Goal: Complete application form: Complete application form

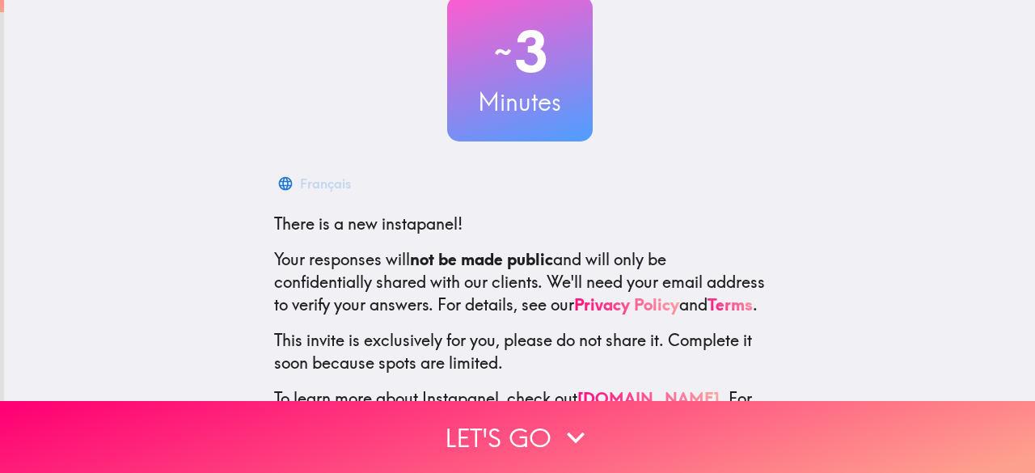
scroll to position [199, 0]
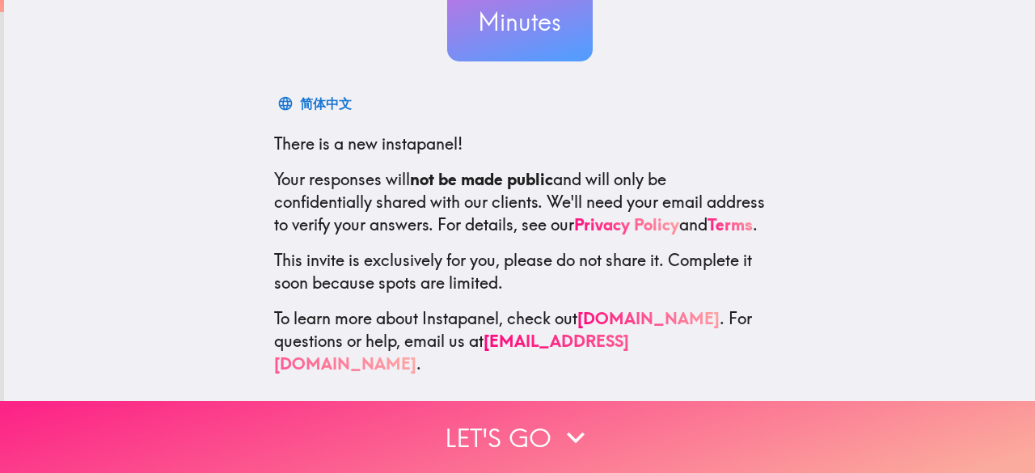
click at [541, 419] on button "Let's go" at bounding box center [517, 437] width 1035 height 72
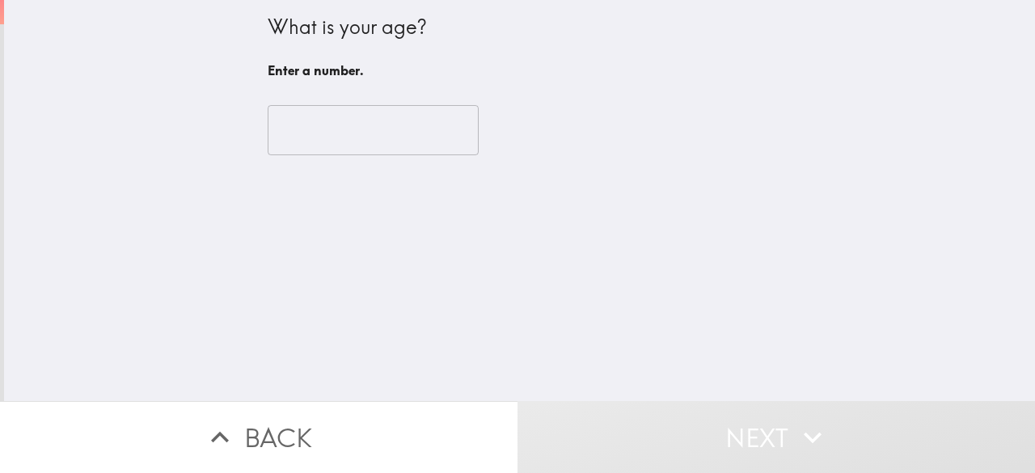
click at [353, 136] on input "number" at bounding box center [373, 130] width 211 height 50
drag, startPoint x: 353, startPoint y: 136, endPoint x: 422, endPoint y: 145, distance: 70.1
click at [354, 135] on input "number" at bounding box center [373, 130] width 211 height 50
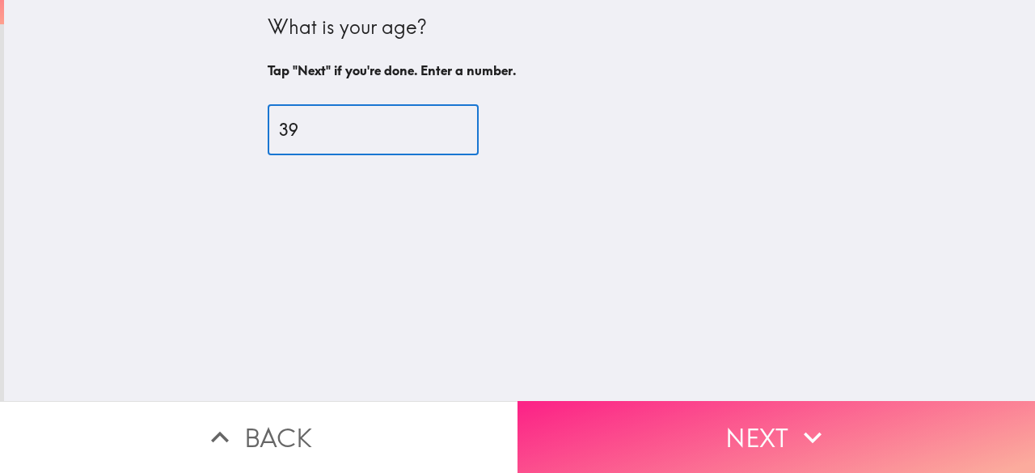
type input "39"
click at [744, 433] on button "Next" at bounding box center [777, 437] width 518 height 72
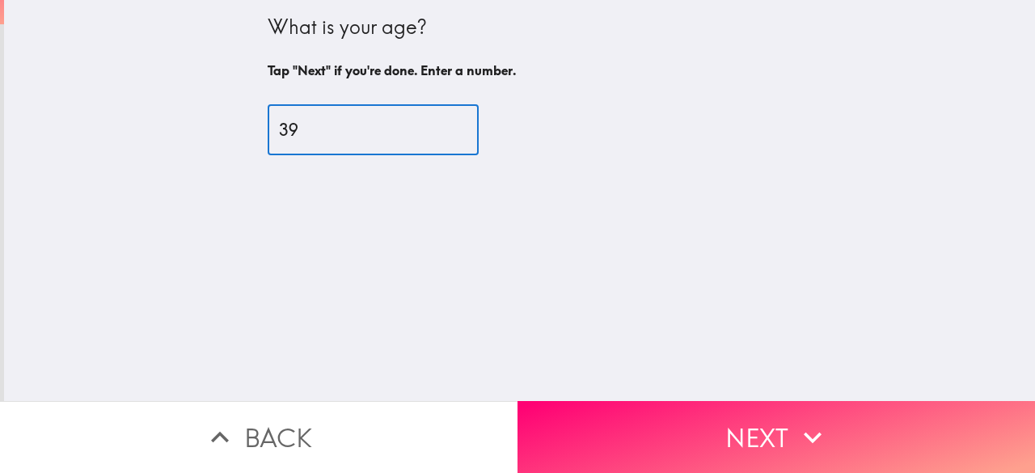
click at [741, 429] on div "Back Next" at bounding box center [517, 437] width 1035 height 72
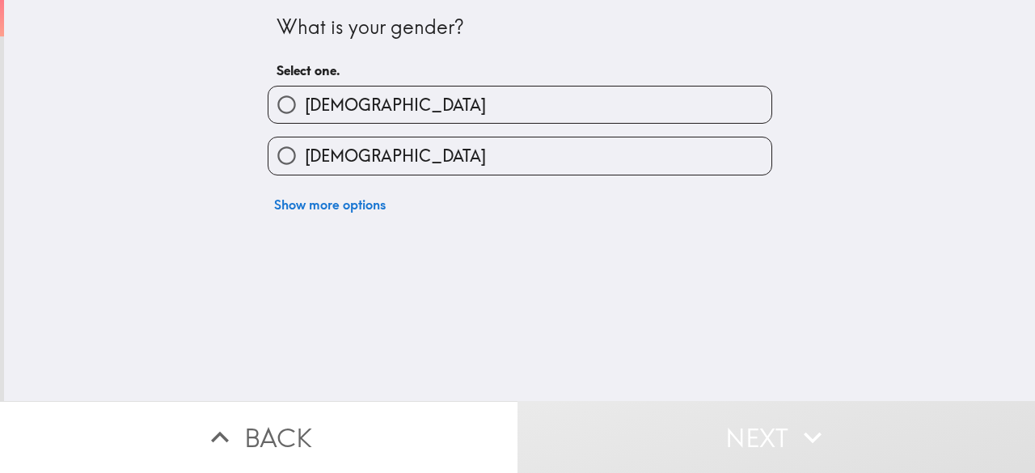
click at [600, 149] on label "[DEMOGRAPHIC_DATA]" at bounding box center [520, 156] width 503 height 36
click at [305, 149] on input "[DEMOGRAPHIC_DATA]" at bounding box center [287, 156] width 36 height 36
radio input "true"
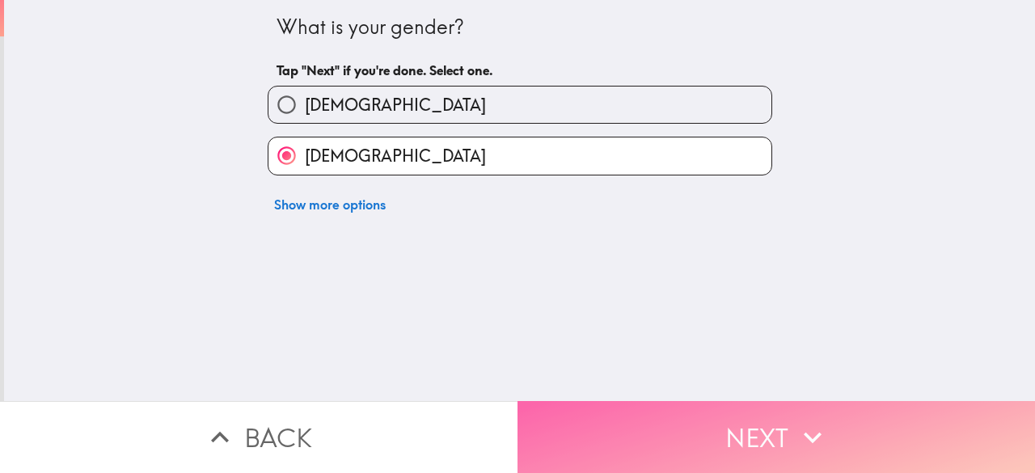
click at [637, 404] on button "Next" at bounding box center [777, 437] width 518 height 72
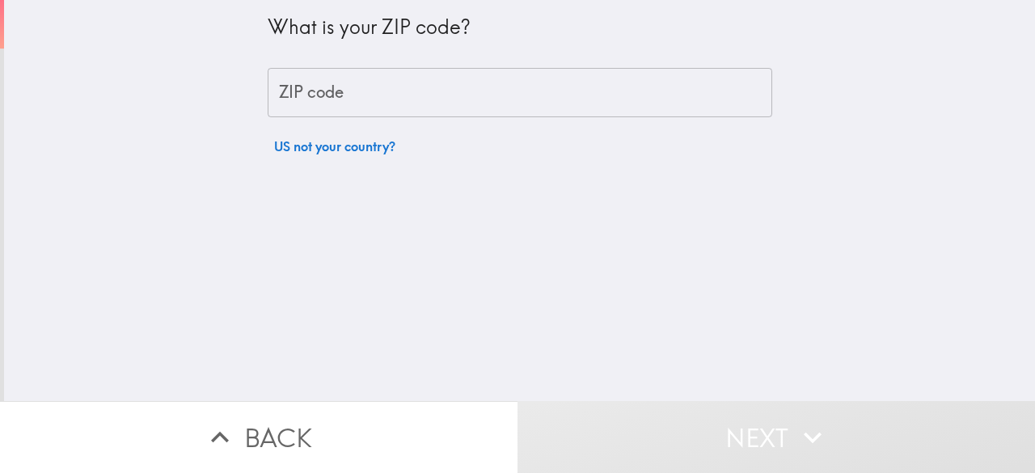
click at [578, 87] on input "ZIP code" at bounding box center [520, 93] width 505 height 50
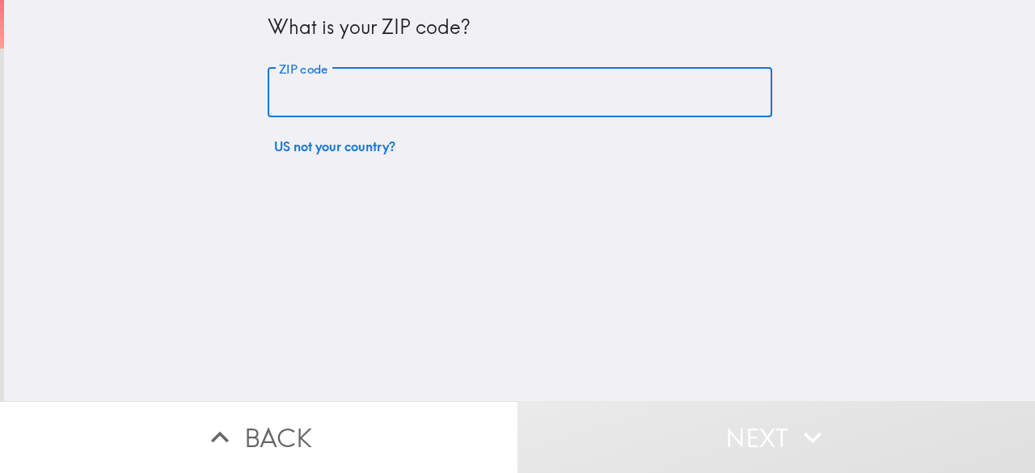
type input "32233"
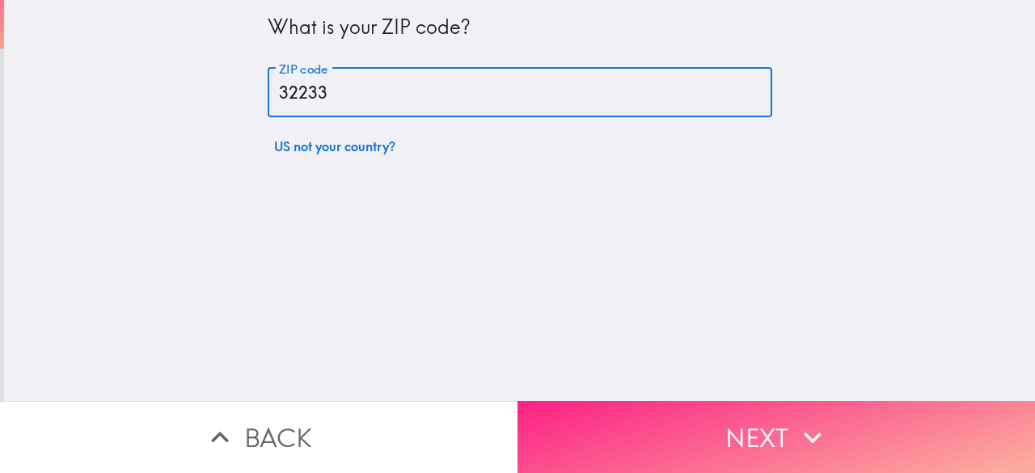
click at [675, 425] on button "Next" at bounding box center [777, 437] width 518 height 72
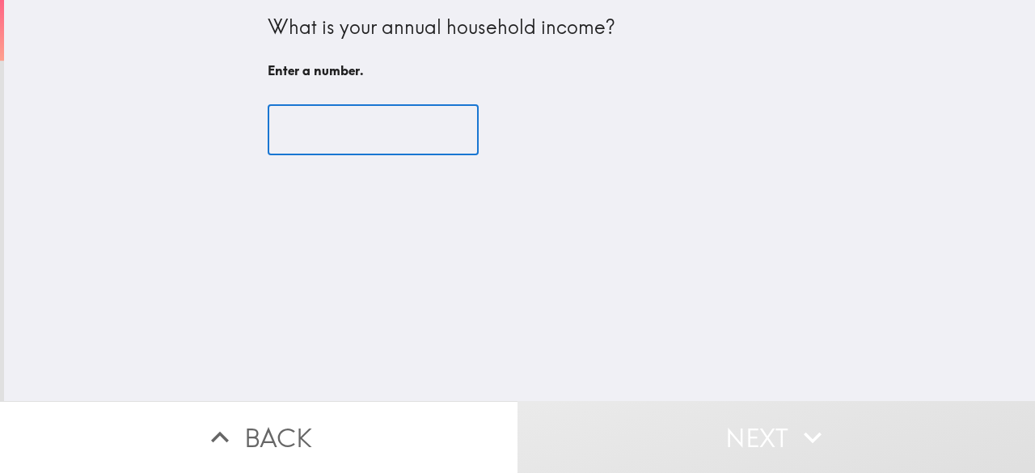
click at [357, 127] on input "number" at bounding box center [373, 130] width 211 height 50
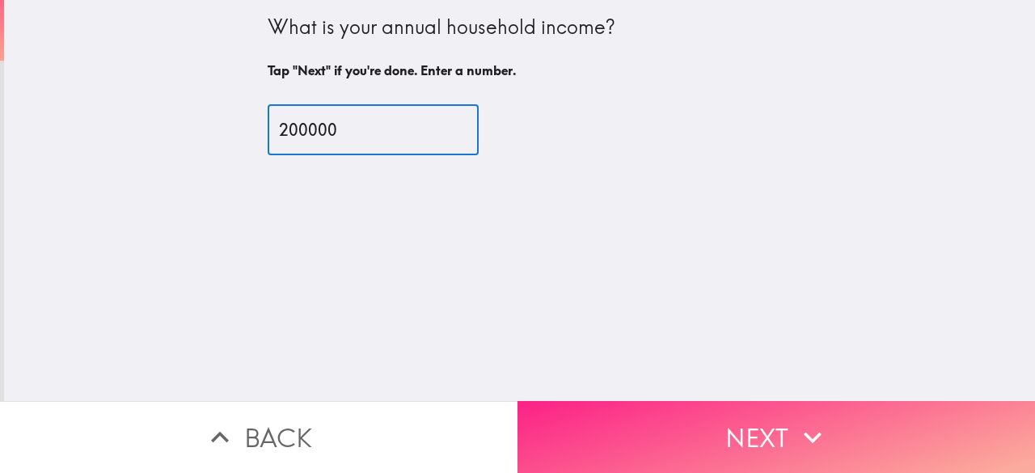
type input "200000"
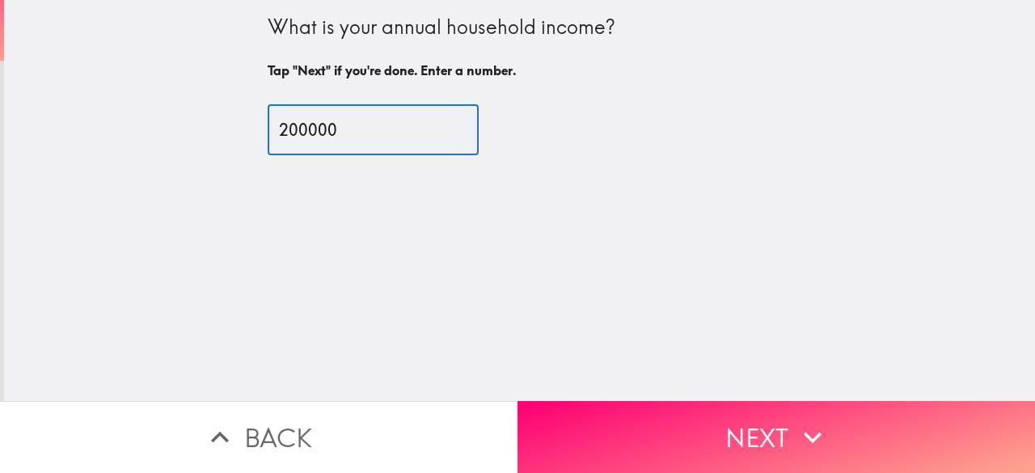
click at [810, 420] on icon "button" at bounding box center [813, 438] width 36 height 36
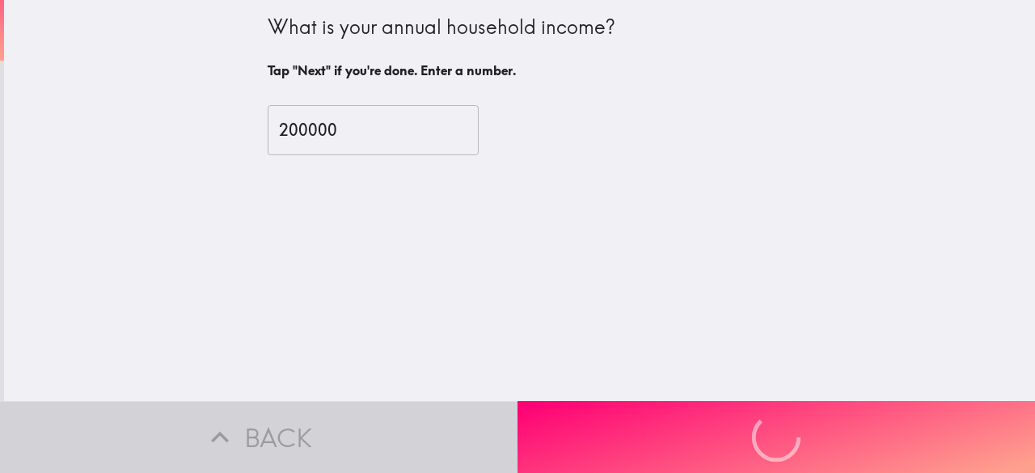
click at [810, 417] on div "Back Next" at bounding box center [517, 437] width 1035 height 72
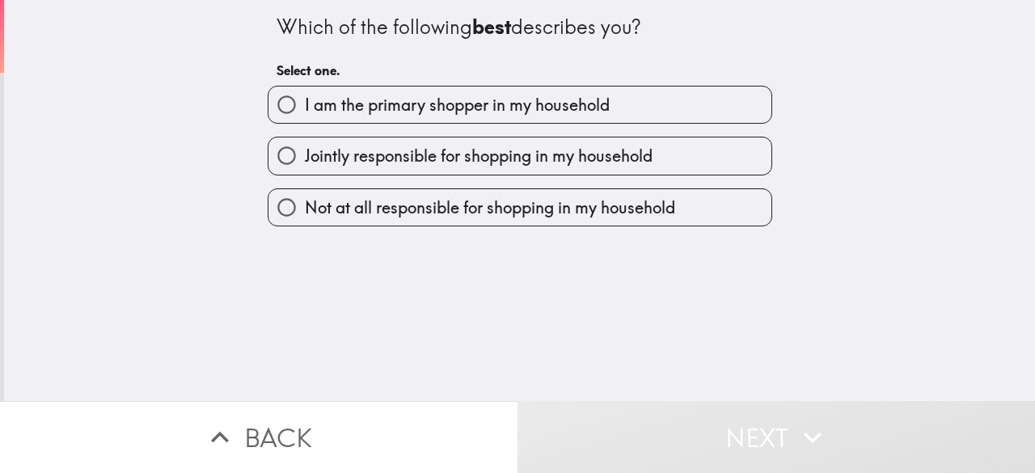
click at [637, 106] on label "I am the primary shopper in my household" at bounding box center [520, 105] width 503 height 36
click at [305, 106] on input "I am the primary shopper in my household" at bounding box center [287, 105] width 36 height 36
radio input "true"
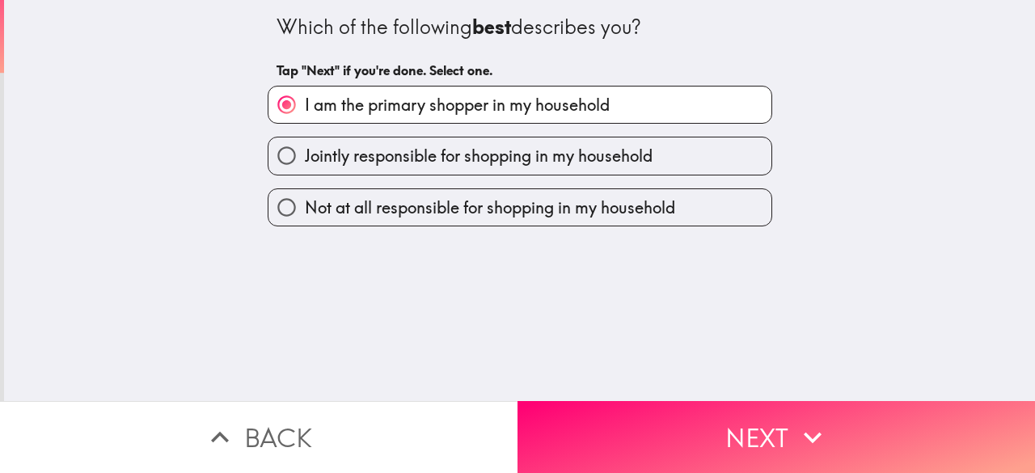
click at [732, 408] on button "Next" at bounding box center [777, 437] width 518 height 72
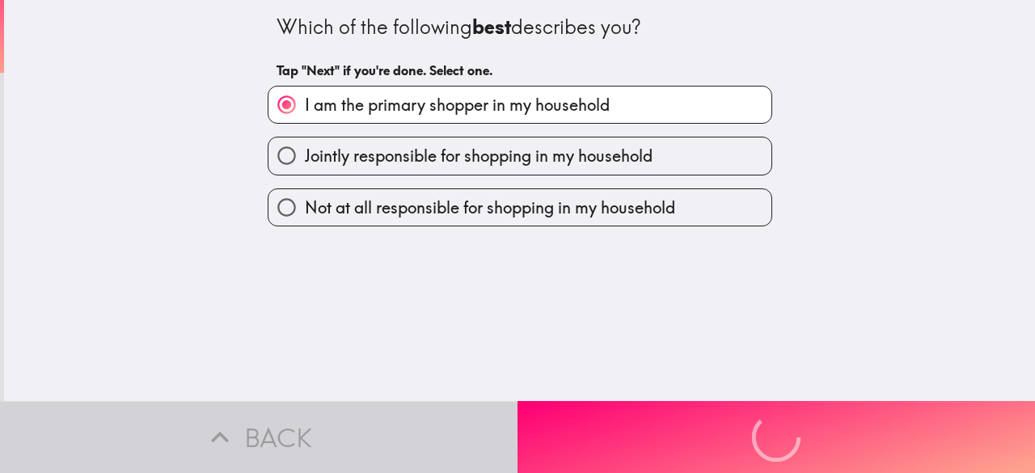
click at [732, 408] on div "Back Next" at bounding box center [517, 437] width 1035 height 72
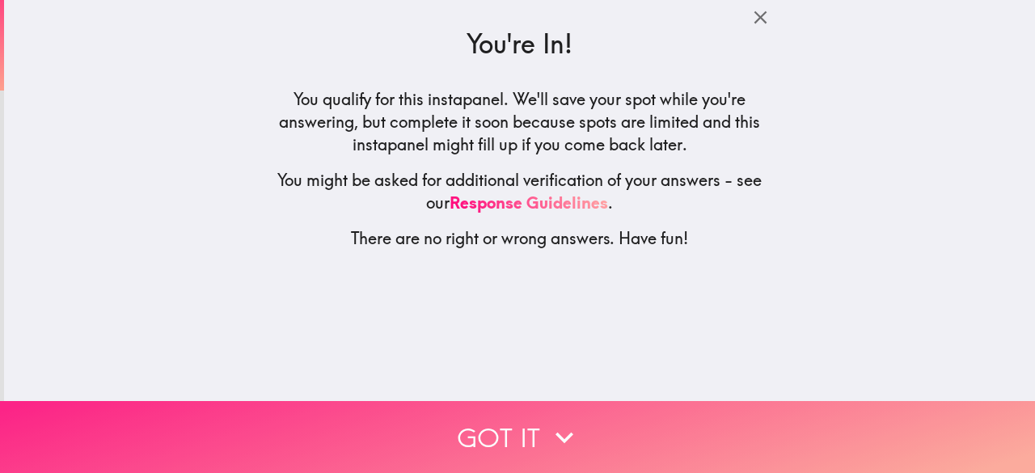
click at [498, 401] on button "Got it" at bounding box center [517, 437] width 1035 height 72
click at [0, 401] on button "Back" at bounding box center [0, 437] width 0 height 72
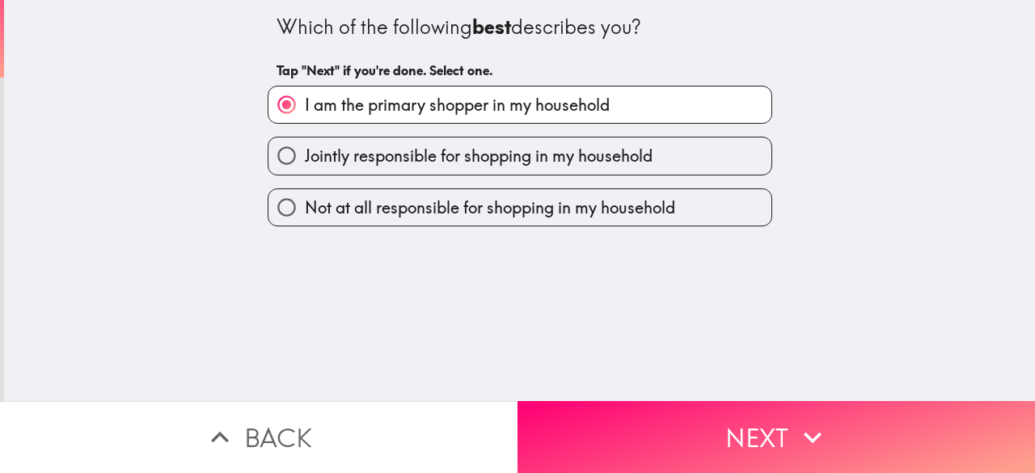
click at [621, 106] on label "I am the primary shopper in my household" at bounding box center [520, 105] width 503 height 36
click at [305, 106] on input "I am the primary shopper in my household" at bounding box center [287, 105] width 36 height 36
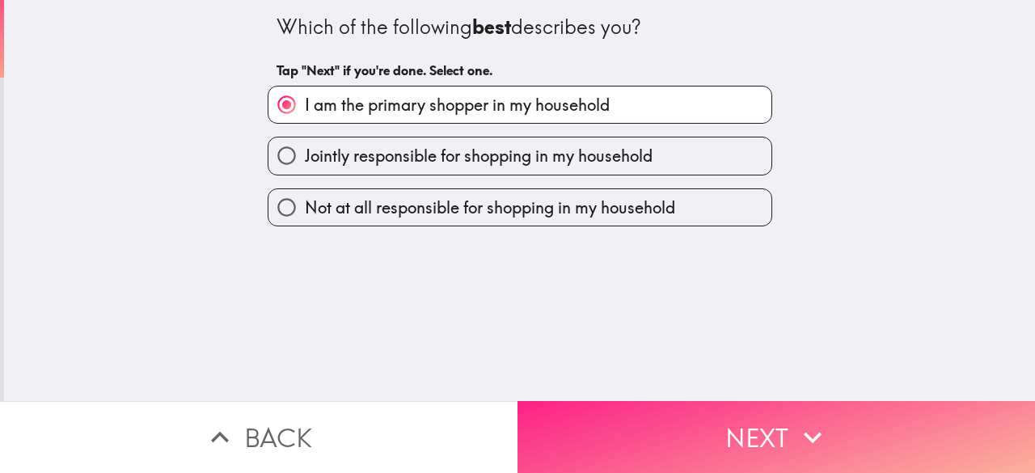
click at [759, 404] on button "Next" at bounding box center [777, 437] width 518 height 72
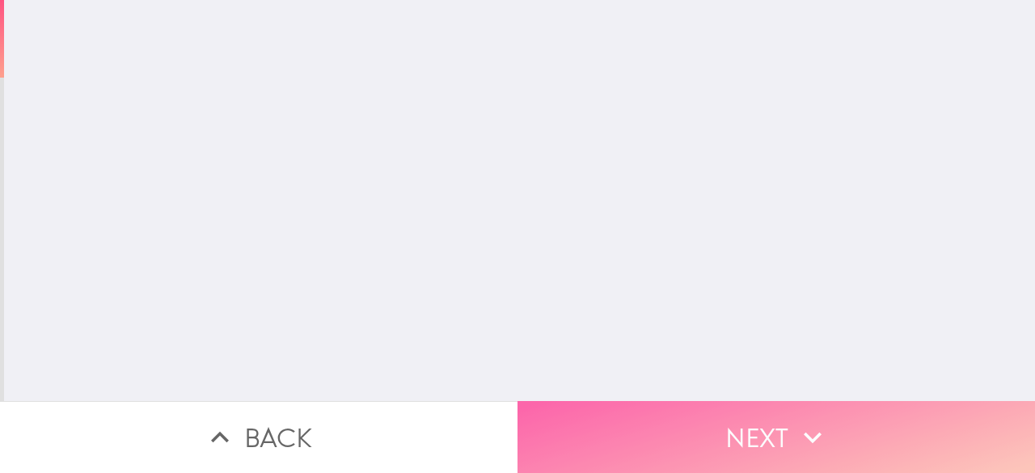
click at [759, 404] on button "Next" at bounding box center [777, 437] width 518 height 72
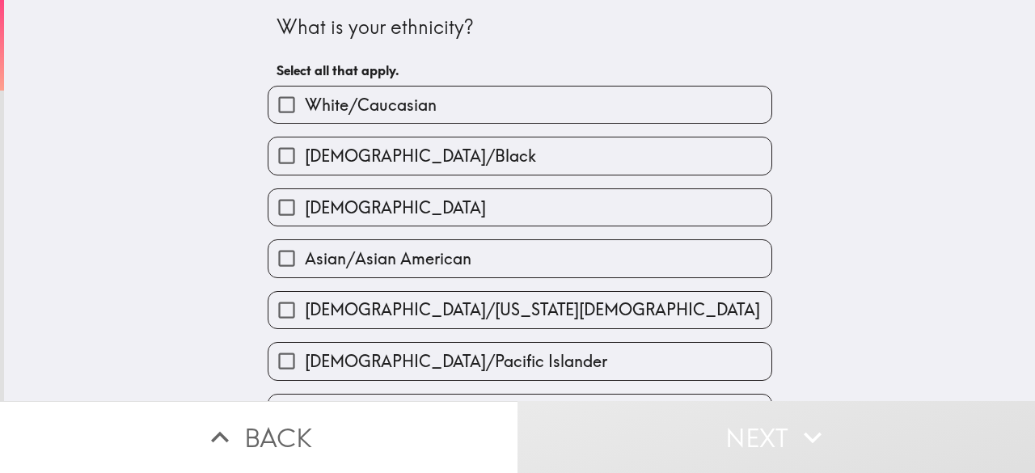
click at [473, 101] on label "White/Caucasian" at bounding box center [520, 105] width 503 height 36
click at [305, 101] on input "White/Caucasian" at bounding box center [287, 105] width 36 height 36
click at [473, 101] on label "White/Caucasian" at bounding box center [520, 105] width 503 height 36
click at [305, 101] on input "White/Caucasian" at bounding box center [287, 105] width 36 height 36
click at [529, 101] on label "White/Caucasian" at bounding box center [520, 105] width 503 height 36
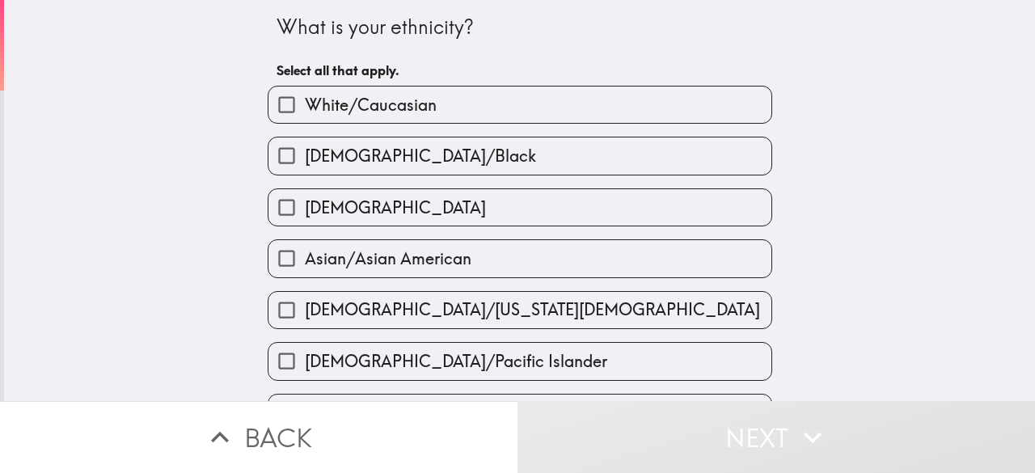
click at [305, 101] on input "White/Caucasian" at bounding box center [287, 105] width 36 height 36
click at [529, 101] on label "White/Caucasian" at bounding box center [520, 105] width 503 height 36
click at [305, 101] on input "White/Caucasian" at bounding box center [287, 105] width 36 height 36
click at [529, 101] on label "White/Caucasian" at bounding box center [520, 105] width 503 height 36
click at [305, 101] on input "White/Caucasian" at bounding box center [287, 105] width 36 height 36
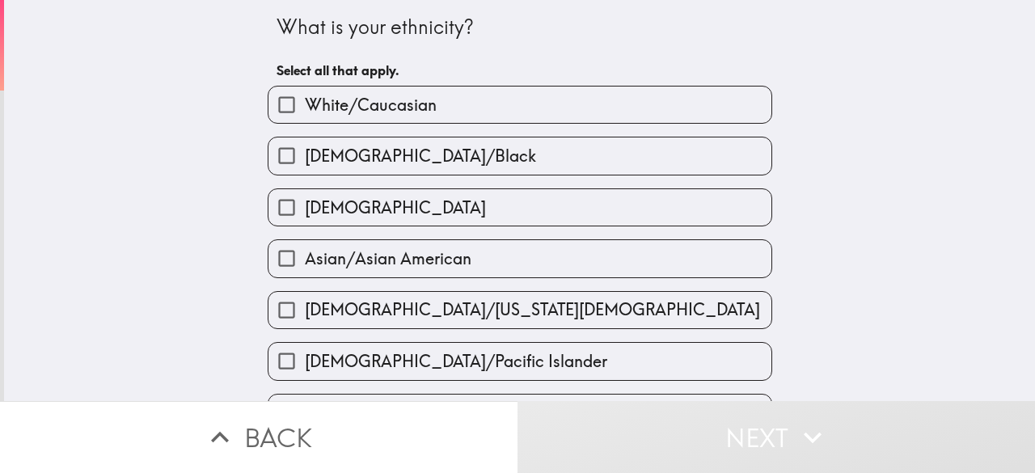
click at [529, 101] on label "White/Caucasian" at bounding box center [520, 105] width 503 height 36
click at [305, 101] on input "White/Caucasian" at bounding box center [287, 105] width 36 height 36
click at [529, 101] on label "White/Caucasian" at bounding box center [520, 105] width 503 height 36
click at [305, 101] on input "White/Caucasian" at bounding box center [287, 105] width 36 height 36
checkbox input "true"
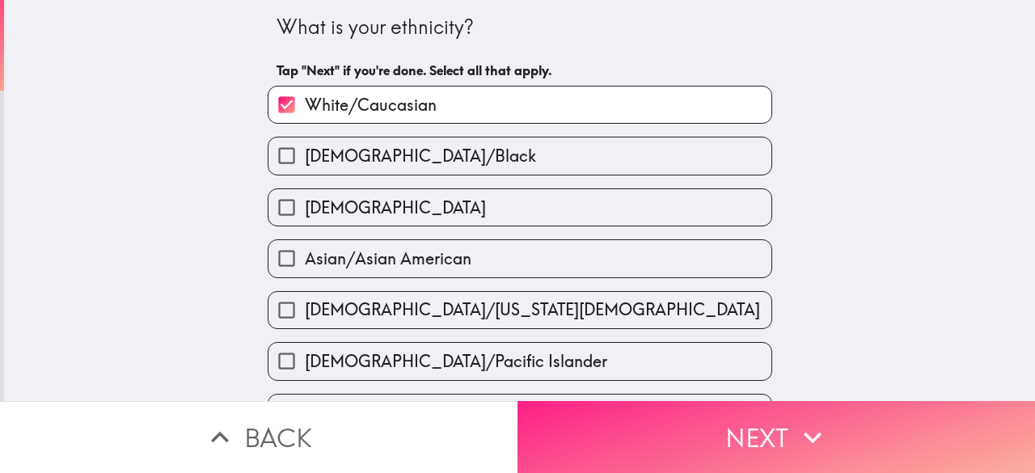
click at [667, 410] on button "Next" at bounding box center [777, 437] width 518 height 72
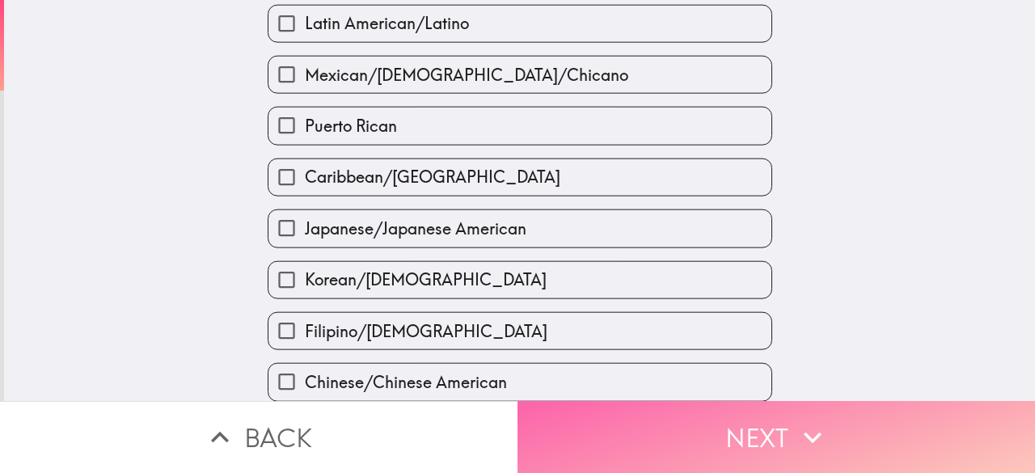
click at [667, 410] on button "Next" at bounding box center [777, 437] width 518 height 72
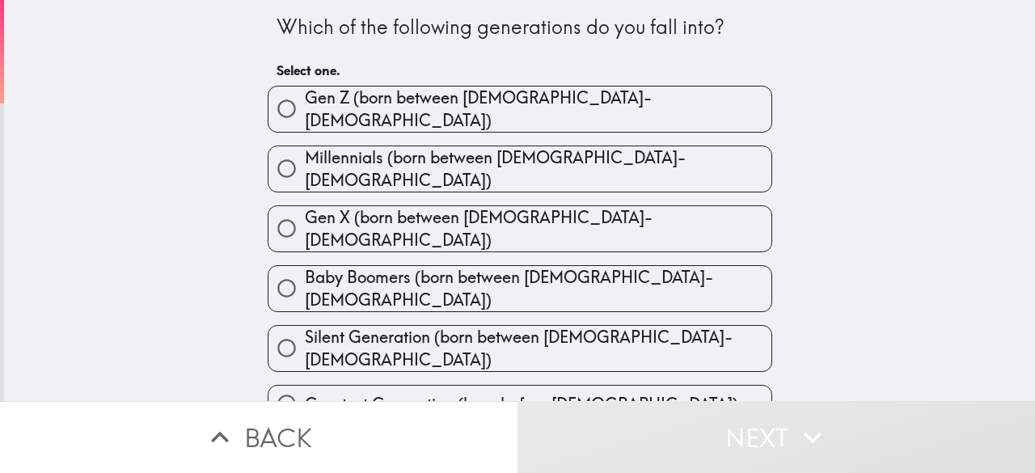
click at [524, 159] on span "Millennials (born between [DEMOGRAPHIC_DATA]-[DEMOGRAPHIC_DATA])" at bounding box center [538, 168] width 467 height 45
click at [305, 159] on input "Millennials (born between [DEMOGRAPHIC_DATA]-[DEMOGRAPHIC_DATA])" at bounding box center [287, 168] width 36 height 36
radio input "true"
click at [524, 159] on span "Millennials (born between [DEMOGRAPHIC_DATA]-[DEMOGRAPHIC_DATA])" at bounding box center [538, 168] width 467 height 45
click at [305, 159] on input "Millennials (born between [DEMOGRAPHIC_DATA]-[DEMOGRAPHIC_DATA])" at bounding box center [287, 168] width 36 height 36
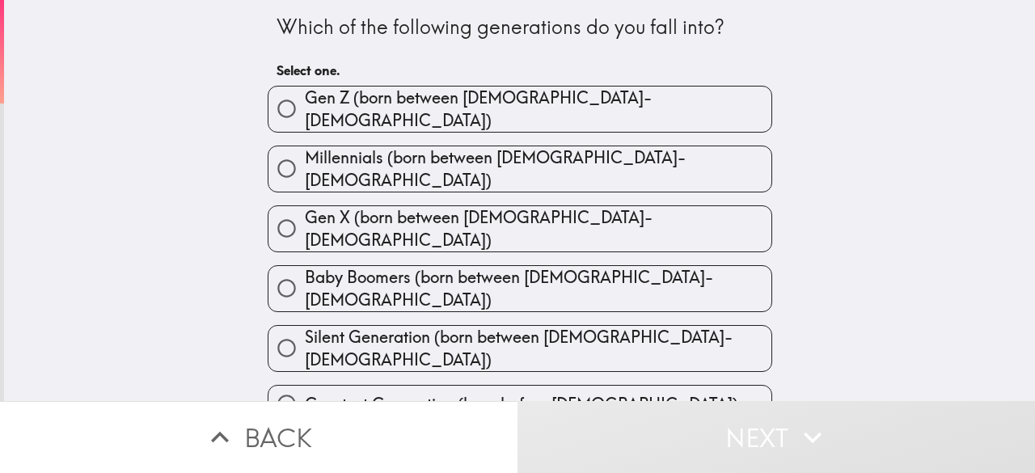
click at [524, 159] on span "Millennials (born between [DEMOGRAPHIC_DATA]-[DEMOGRAPHIC_DATA])" at bounding box center [538, 168] width 467 height 45
click at [305, 159] on input "Millennials (born between [DEMOGRAPHIC_DATA]-[DEMOGRAPHIC_DATA])" at bounding box center [287, 168] width 36 height 36
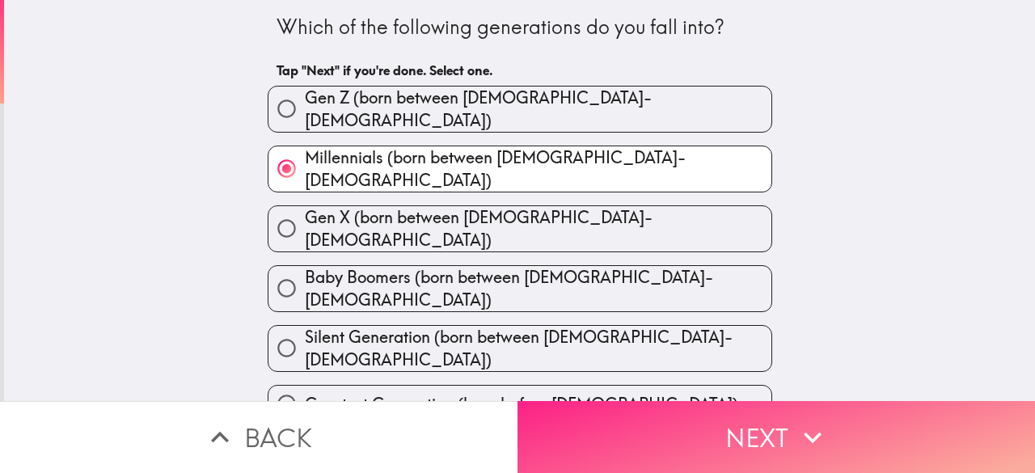
click at [663, 404] on button "Next" at bounding box center [777, 437] width 518 height 72
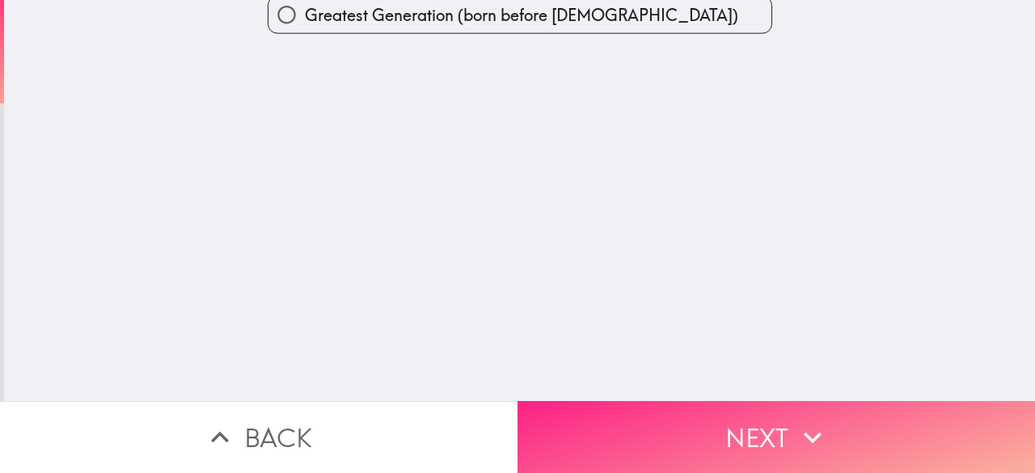
click at [658, 401] on button "Next" at bounding box center [777, 437] width 518 height 72
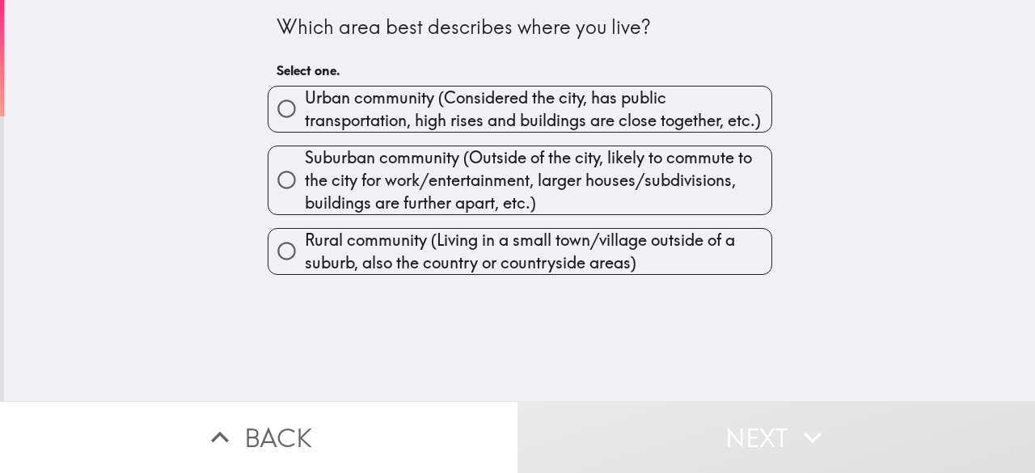
click at [535, 115] on span "Urban community (Considered the city, has public transportation, high rises and…" at bounding box center [538, 109] width 467 height 45
click at [305, 115] on input "Urban community (Considered the city, has public transportation, high rises and…" at bounding box center [287, 109] width 36 height 36
radio input "true"
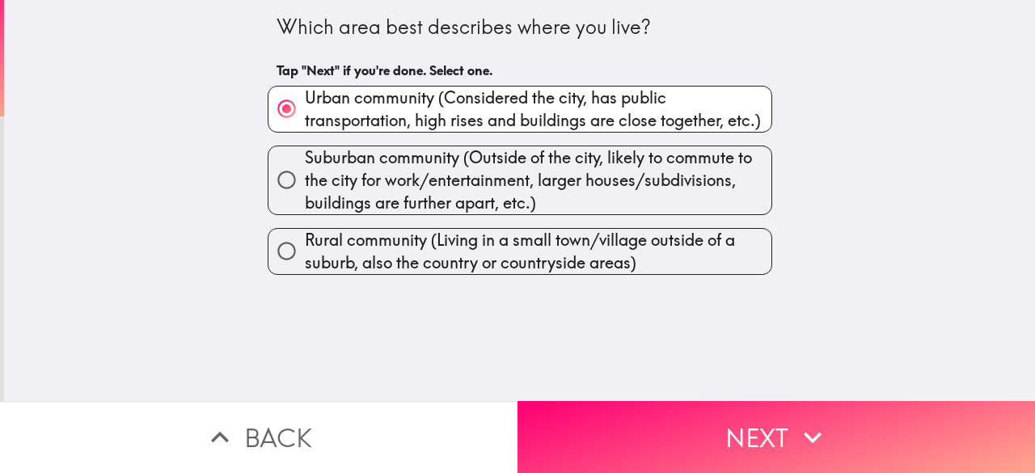
click at [535, 115] on span "Urban community (Considered the city, has public transportation, high rises and…" at bounding box center [538, 109] width 467 height 45
click at [305, 115] on input "Urban community (Considered the city, has public transportation, high rises and…" at bounding box center [287, 109] width 36 height 36
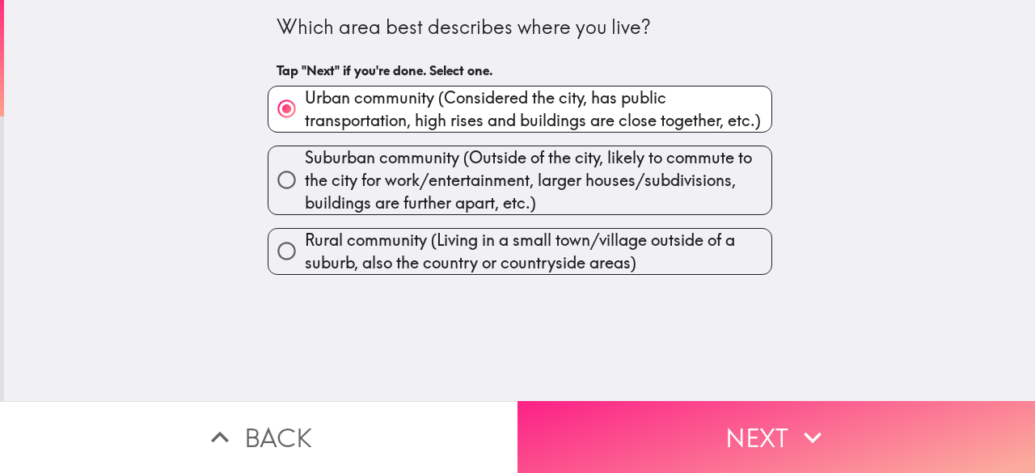
click at [679, 401] on button "Next" at bounding box center [777, 437] width 518 height 72
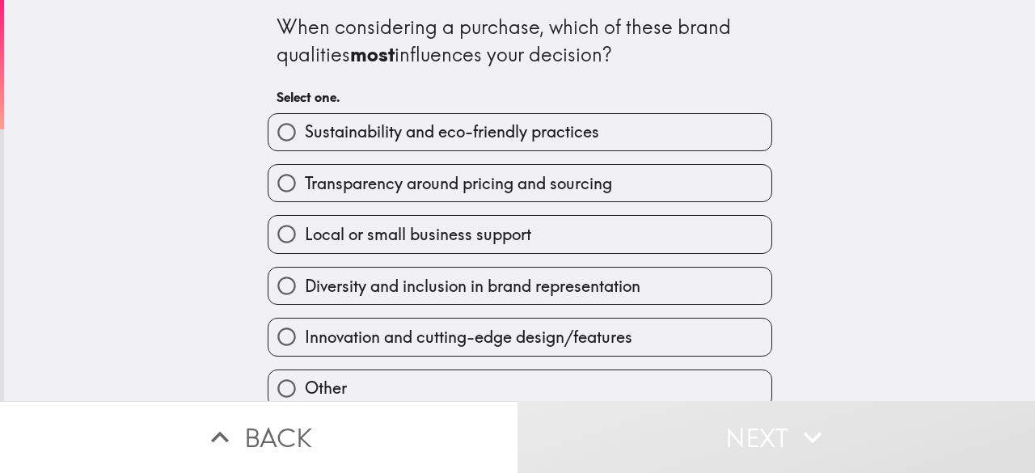
click at [507, 140] on span "Sustainability and eco-friendly practices" at bounding box center [452, 132] width 294 height 23
click at [305, 140] on input "Sustainability and eco-friendly practices" at bounding box center [287, 132] width 36 height 36
radio input "true"
click at [507, 140] on span "Sustainability and eco-friendly practices" at bounding box center [452, 132] width 294 height 23
click at [305, 140] on input "Sustainability and eco-friendly practices" at bounding box center [287, 132] width 36 height 36
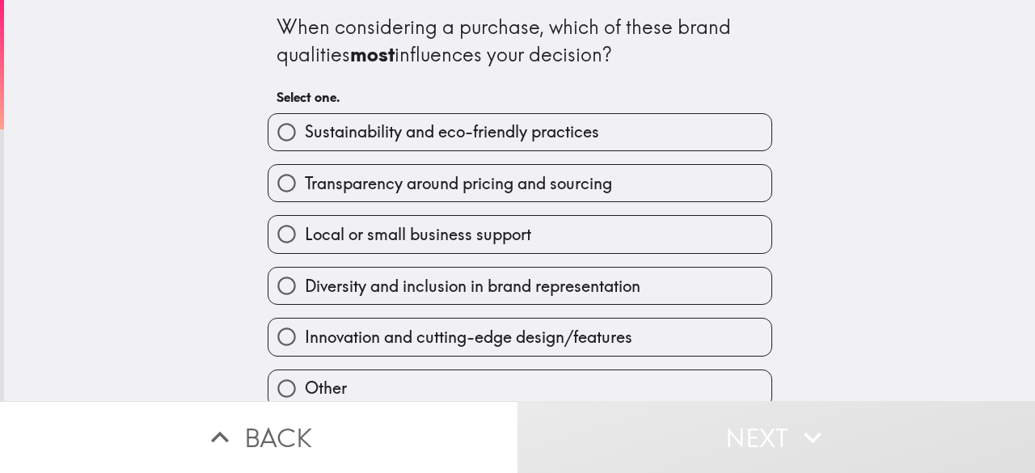
click at [507, 140] on span "Sustainability and eco-friendly practices" at bounding box center [452, 132] width 294 height 23
click at [305, 140] on input "Sustainability and eco-friendly practices" at bounding box center [287, 132] width 36 height 36
click at [507, 140] on span "Sustainability and eco-friendly practices" at bounding box center [452, 132] width 294 height 23
click at [305, 140] on input "Sustainability and eco-friendly practices" at bounding box center [287, 132] width 36 height 36
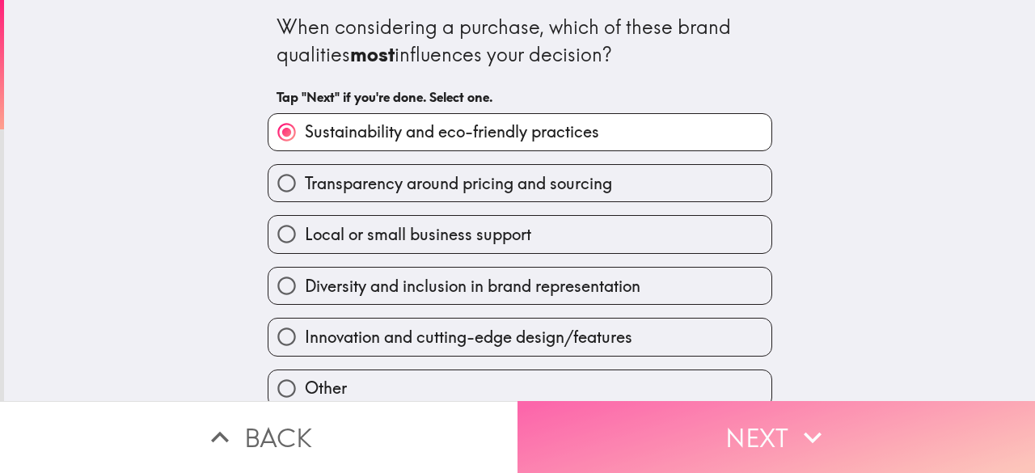
click at [669, 406] on button "Next" at bounding box center [777, 437] width 518 height 72
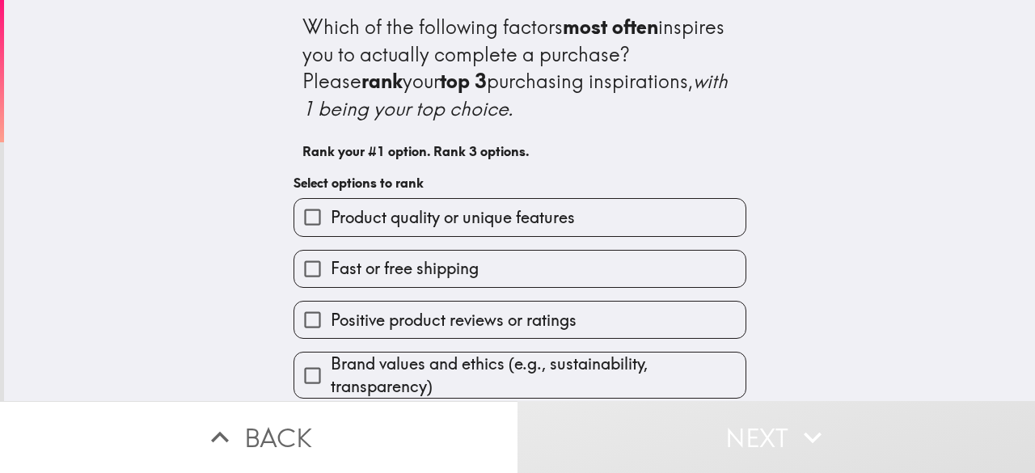
click at [464, 209] on span "Product quality or unique features" at bounding box center [453, 217] width 244 height 23
click at [331, 209] on input "Product quality or unique features" at bounding box center [312, 217] width 36 height 36
click at [464, 209] on div "Which of the following factors most often inspires you to actually complete a p…" at bounding box center [520, 276] width 518 height 553
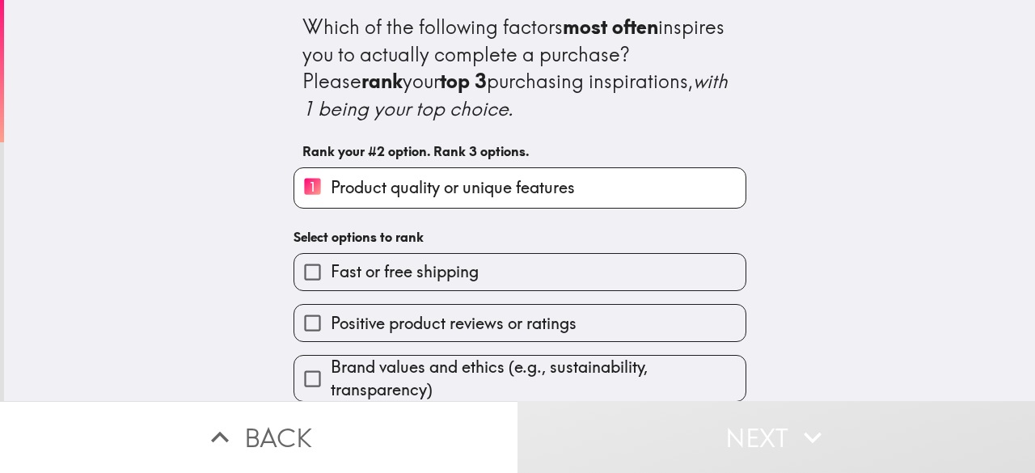
click at [464, 209] on div "Which of the following factors most often inspires you to actually complete a p…" at bounding box center [520, 278] width 518 height 556
click at [452, 261] on span "Fast or free shipping" at bounding box center [405, 271] width 148 height 23
click at [331, 261] on input "Fast or free shipping" at bounding box center [312, 272] width 36 height 36
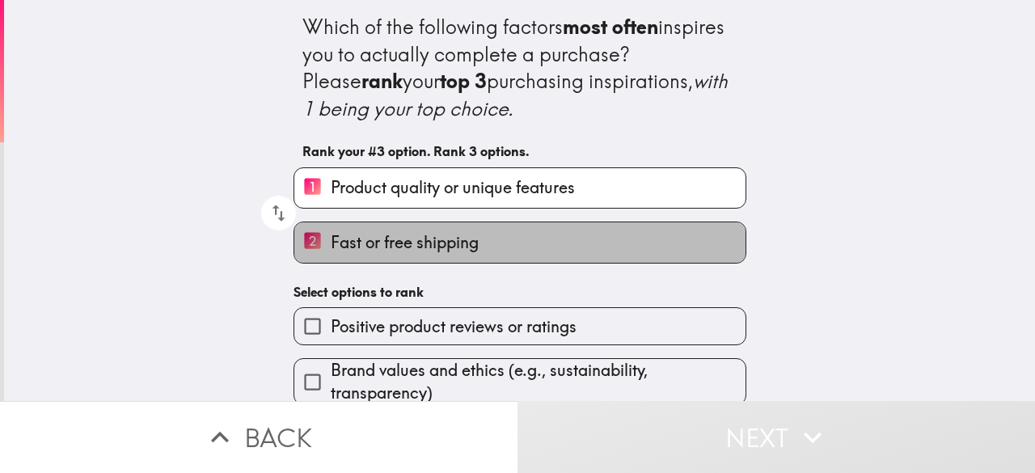
click at [452, 261] on label "2 Fast or free shipping" at bounding box center [519, 242] width 451 height 40
click at [331, 261] on input "2 Fast or free shipping" at bounding box center [312, 242] width 36 height 40
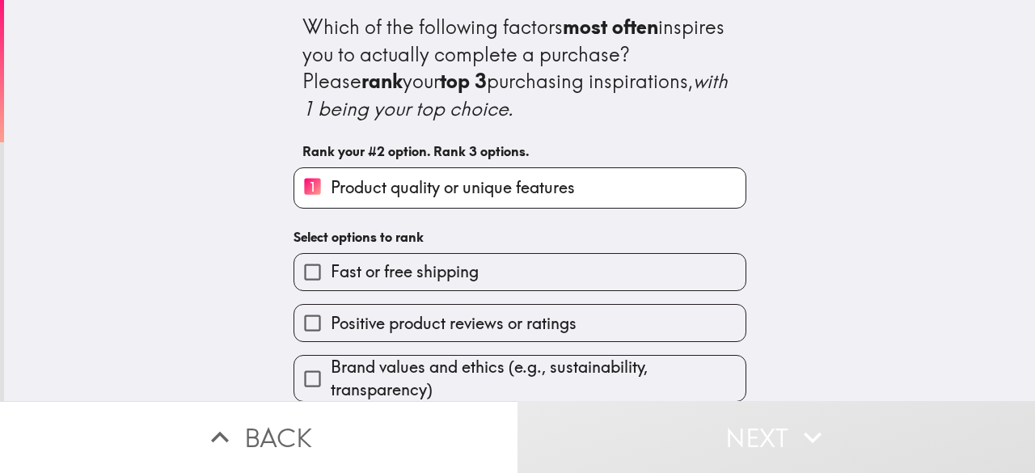
click at [453, 326] on span "Positive product reviews or ratings" at bounding box center [454, 323] width 246 height 23
click at [331, 326] on input "Positive product reviews or ratings" at bounding box center [312, 323] width 36 height 36
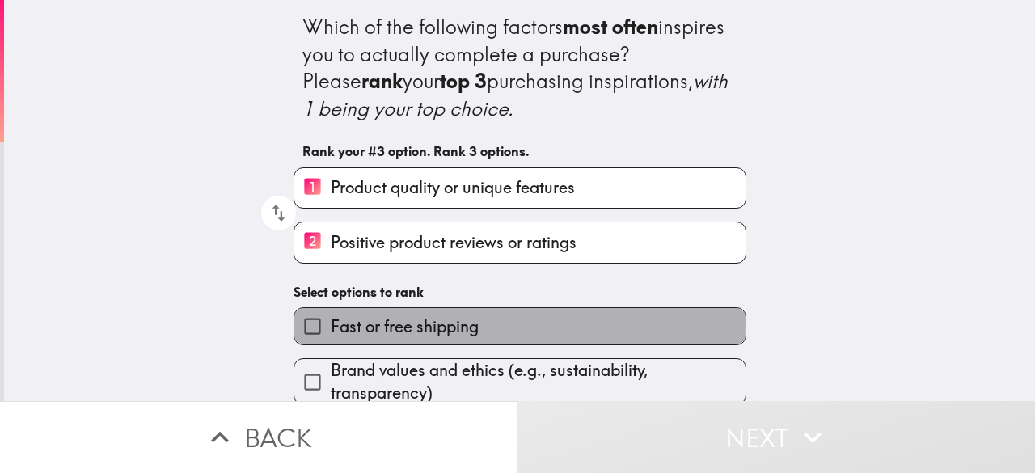
click at [453, 326] on span "Fast or free shipping" at bounding box center [405, 326] width 148 height 23
click at [331, 326] on input "Fast or free shipping" at bounding box center [312, 326] width 36 height 36
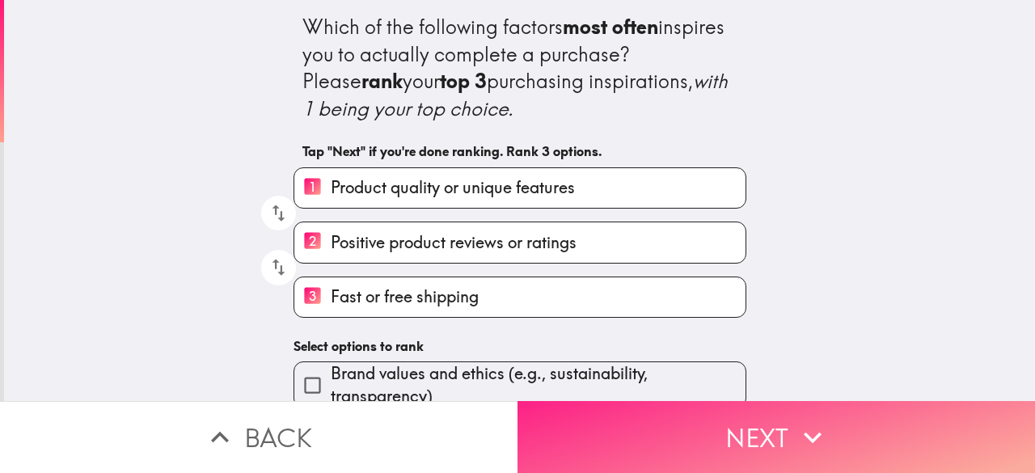
click at [730, 402] on button "Next" at bounding box center [777, 437] width 518 height 72
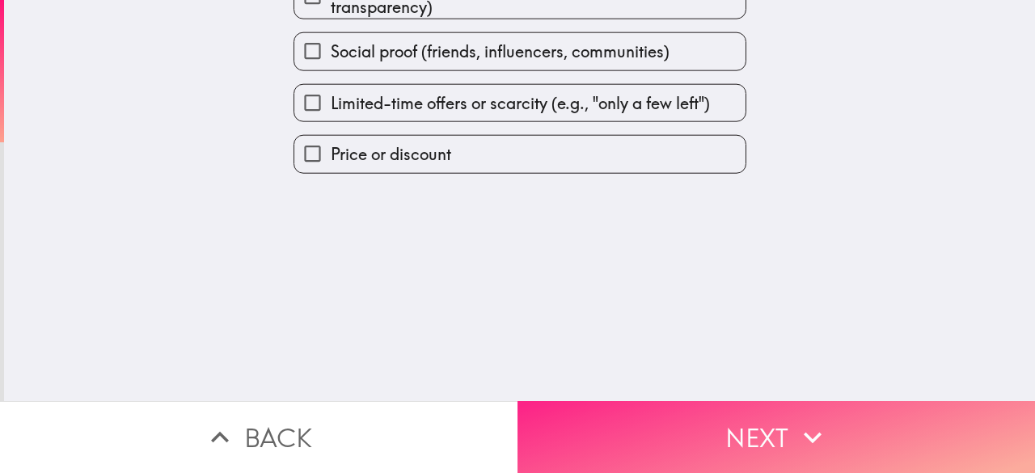
click at [730, 402] on button "Next" at bounding box center [777, 437] width 518 height 72
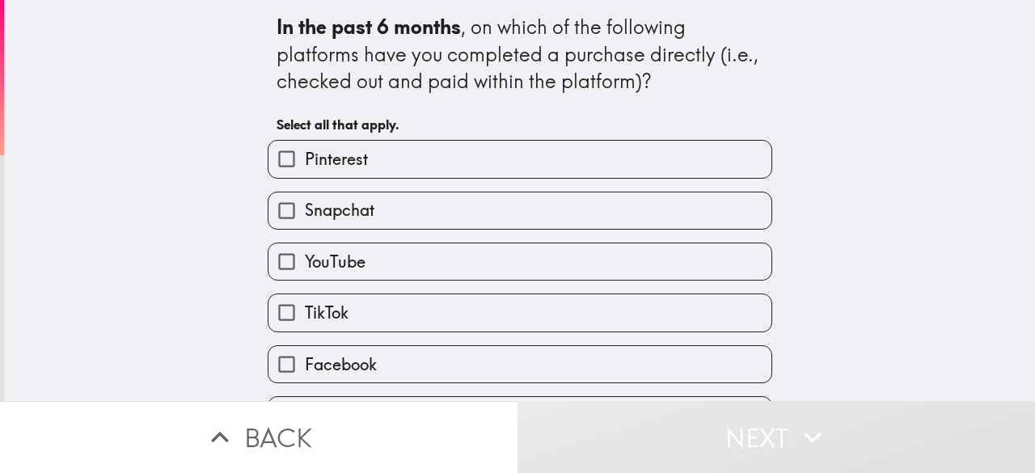
click at [547, 208] on label "Snapchat" at bounding box center [520, 211] width 503 height 36
click at [305, 208] on input "Snapchat" at bounding box center [287, 211] width 36 height 36
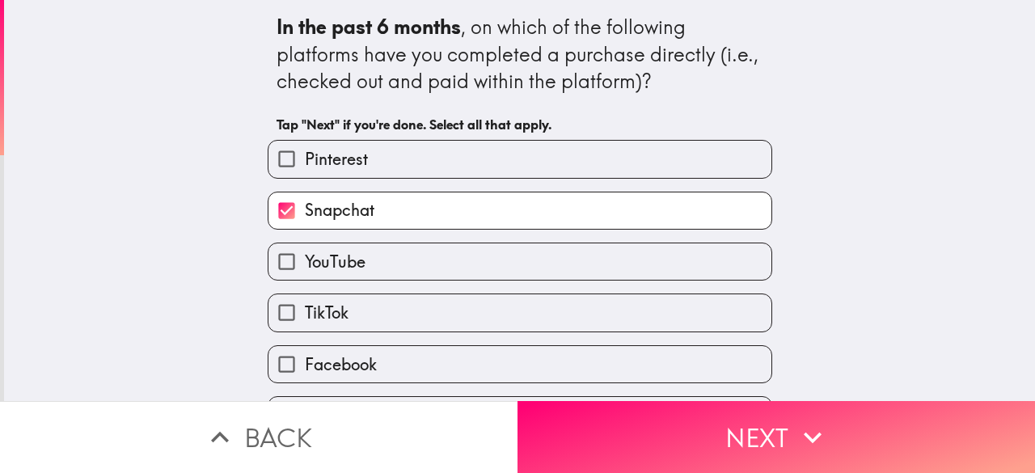
click at [547, 208] on label "Snapchat" at bounding box center [520, 211] width 503 height 36
click at [305, 208] on input "Snapchat" at bounding box center [287, 211] width 36 height 36
checkbox input "false"
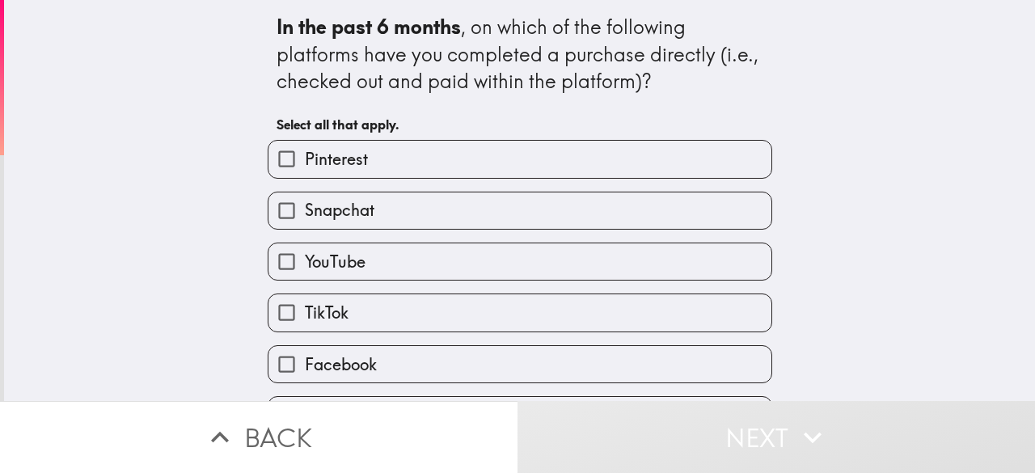
click at [493, 252] on label "YouTube" at bounding box center [520, 261] width 503 height 36
click at [305, 252] on input "YouTube" at bounding box center [287, 261] width 36 height 36
click at [493, 252] on label "YouTube" at bounding box center [520, 261] width 503 height 36
click at [305, 252] on input "YouTube" at bounding box center [287, 261] width 36 height 36
click at [493, 252] on label "YouTube" at bounding box center [520, 261] width 503 height 36
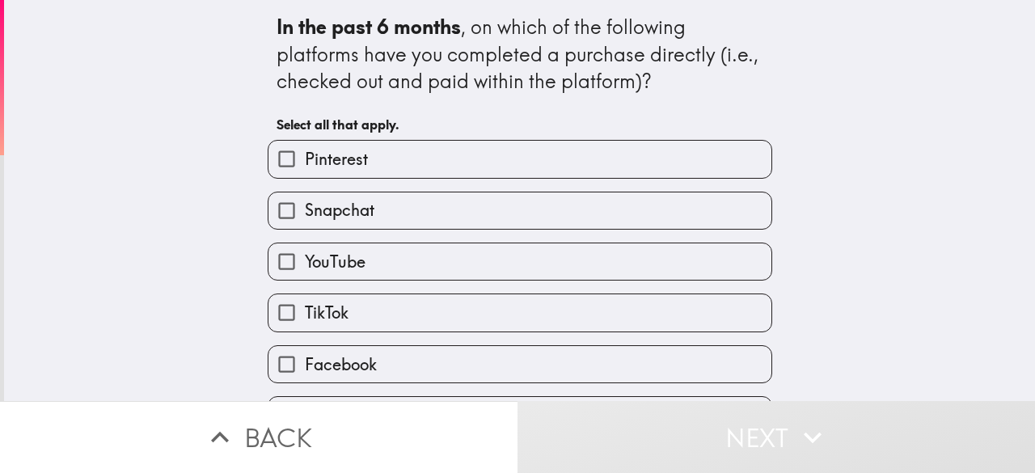
click at [305, 252] on input "YouTube" at bounding box center [287, 261] width 36 height 36
checkbox input "true"
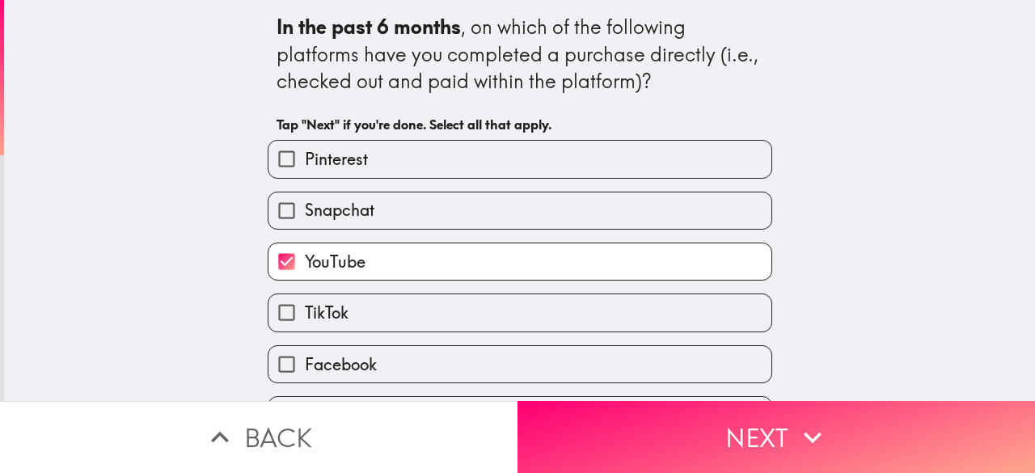
click at [408, 309] on label "TikTok" at bounding box center [520, 312] width 503 height 36
click at [305, 309] on input "TikTok" at bounding box center [287, 312] width 36 height 36
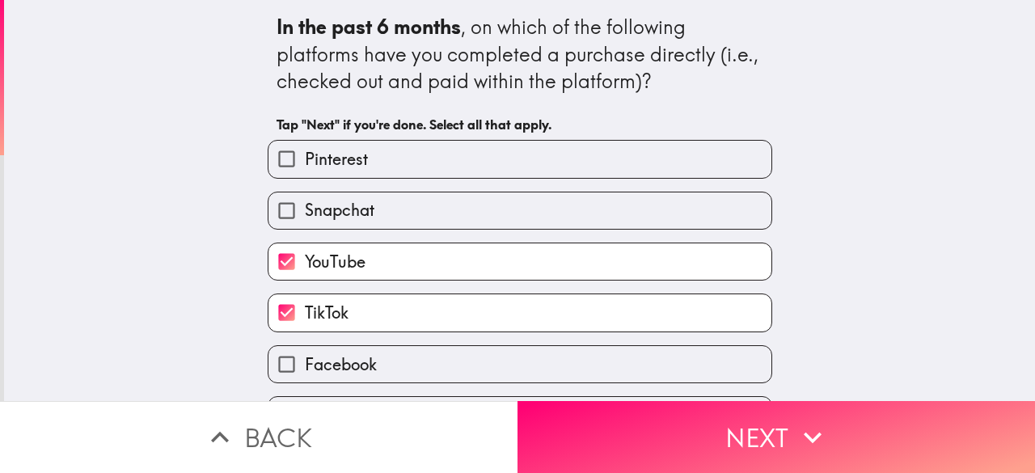
click at [408, 309] on label "TikTok" at bounding box center [520, 312] width 503 height 36
click at [305, 309] on input "TikTok" at bounding box center [287, 312] width 36 height 36
click at [408, 309] on label "TikTok" at bounding box center [520, 312] width 503 height 36
click at [305, 309] on input "TikTok" at bounding box center [287, 312] width 36 height 36
checkbox input "true"
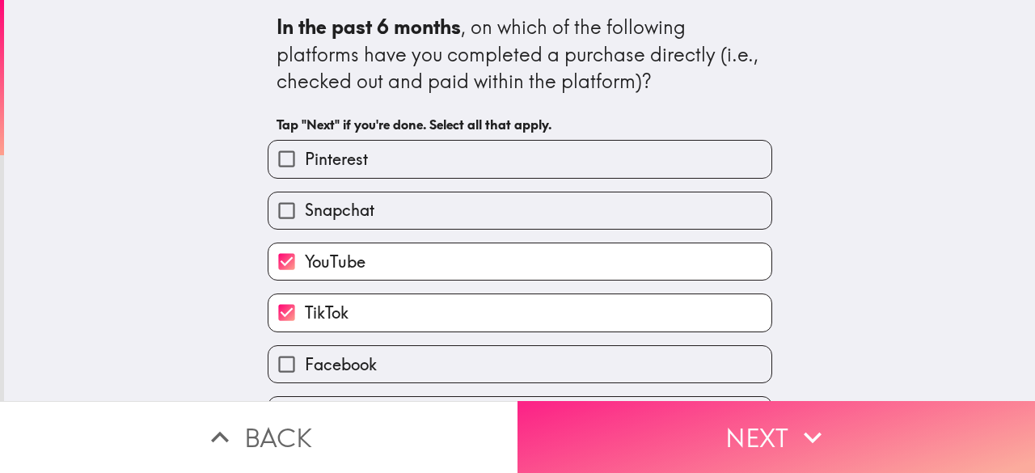
click at [691, 405] on button "Next" at bounding box center [777, 437] width 518 height 72
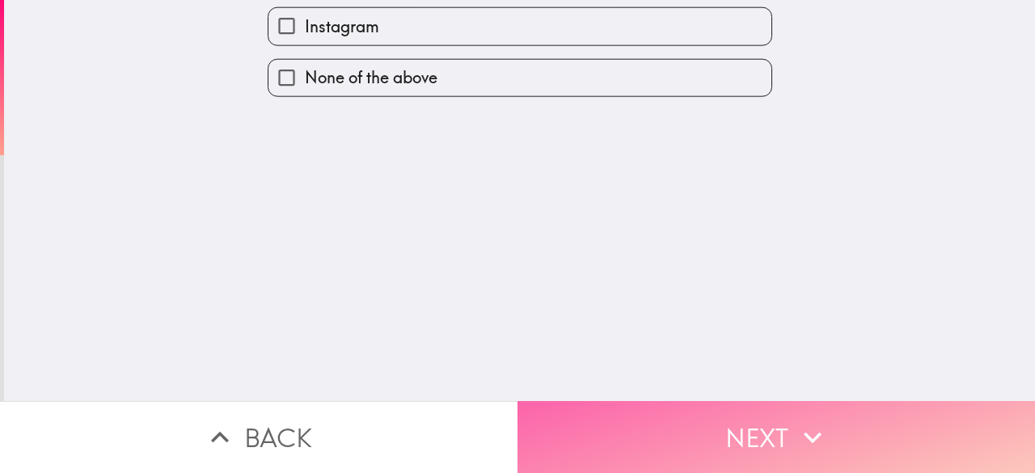
click at [691, 405] on button "Next" at bounding box center [777, 437] width 518 height 72
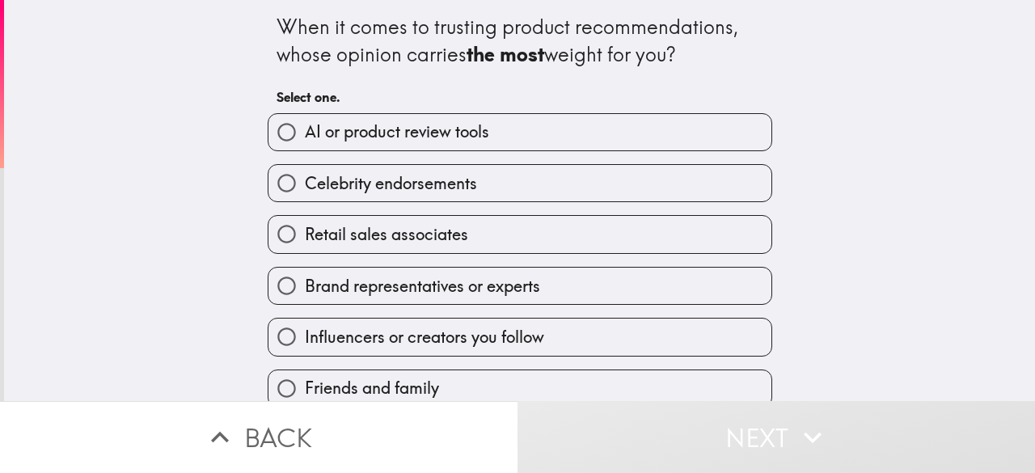
click at [488, 183] on label "Celebrity endorsements" at bounding box center [520, 183] width 503 height 36
click at [305, 183] on input "Celebrity endorsements" at bounding box center [287, 183] width 36 height 36
radio input "true"
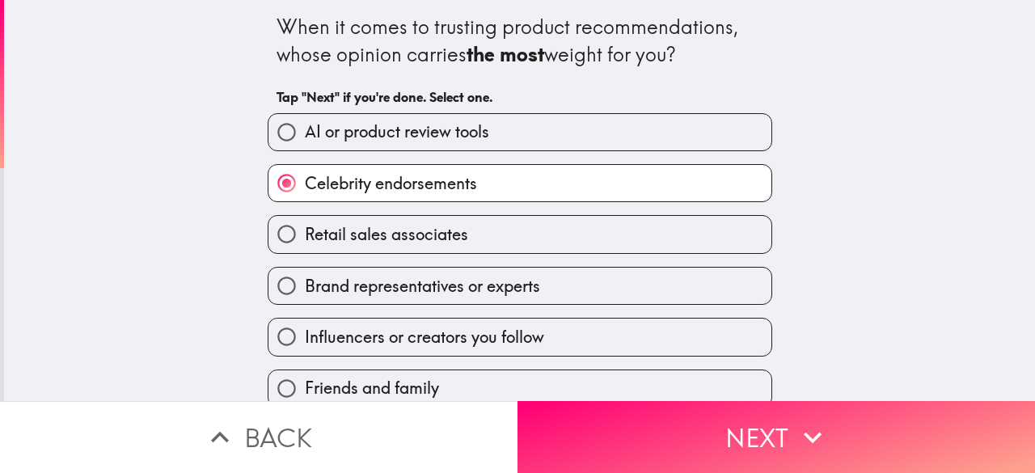
click at [488, 183] on label "Celebrity endorsements" at bounding box center [520, 183] width 503 height 36
click at [305, 183] on input "Celebrity endorsements" at bounding box center [287, 183] width 36 height 36
click at [488, 183] on label "Celebrity endorsements" at bounding box center [520, 183] width 503 height 36
click at [305, 183] on input "Celebrity endorsements" at bounding box center [287, 183] width 36 height 36
click at [484, 228] on label "Retail sales associates" at bounding box center [520, 234] width 503 height 36
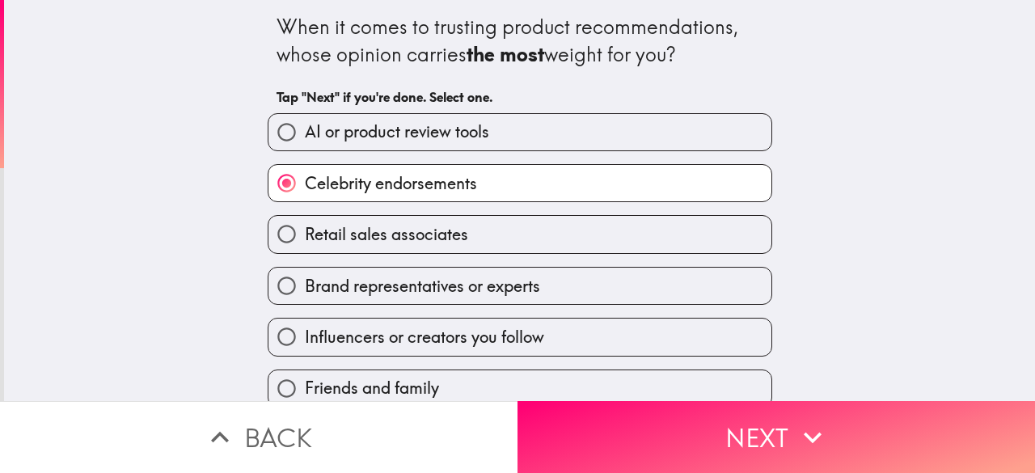
click at [305, 228] on input "Retail sales associates" at bounding box center [287, 234] width 36 height 36
radio input "true"
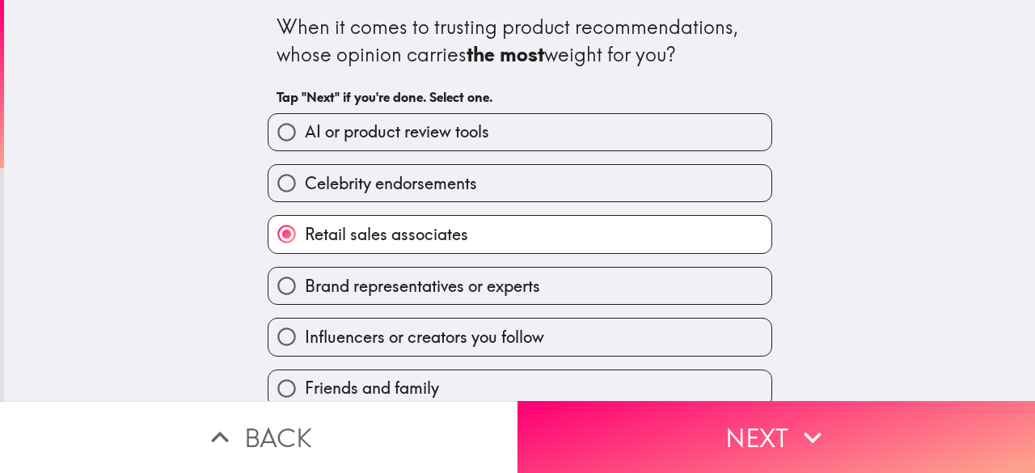
click at [484, 228] on label "Retail sales associates" at bounding box center [520, 234] width 503 height 36
click at [305, 228] on input "Retail sales associates" at bounding box center [287, 234] width 36 height 36
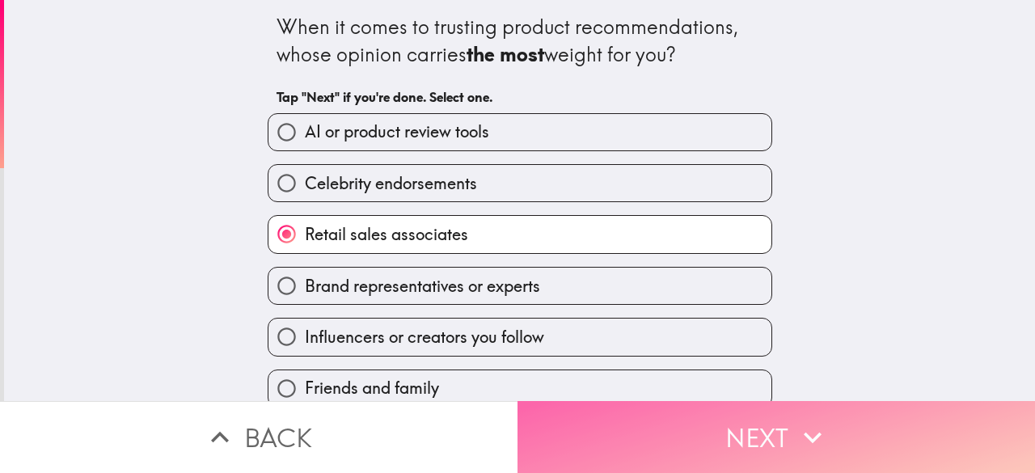
click at [710, 413] on button "Next" at bounding box center [777, 437] width 518 height 72
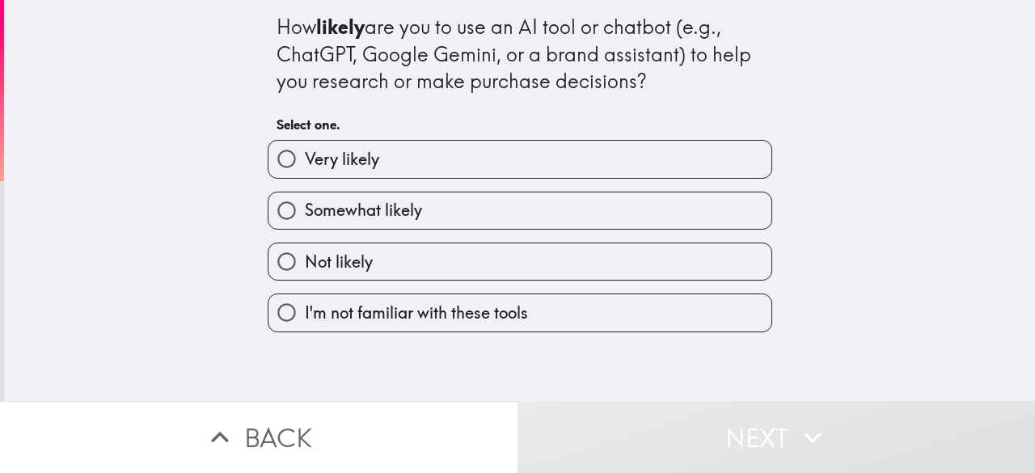
click at [495, 209] on label "Somewhat likely" at bounding box center [520, 211] width 503 height 36
click at [305, 209] on input "Somewhat likely" at bounding box center [287, 211] width 36 height 36
radio input "true"
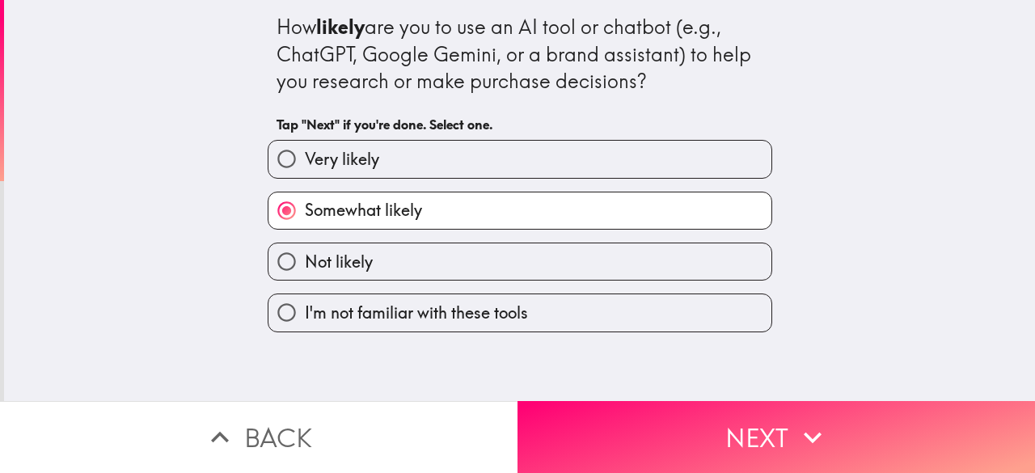
click at [495, 209] on label "Somewhat likely" at bounding box center [520, 211] width 503 height 36
click at [305, 209] on input "Somewhat likely" at bounding box center [287, 211] width 36 height 36
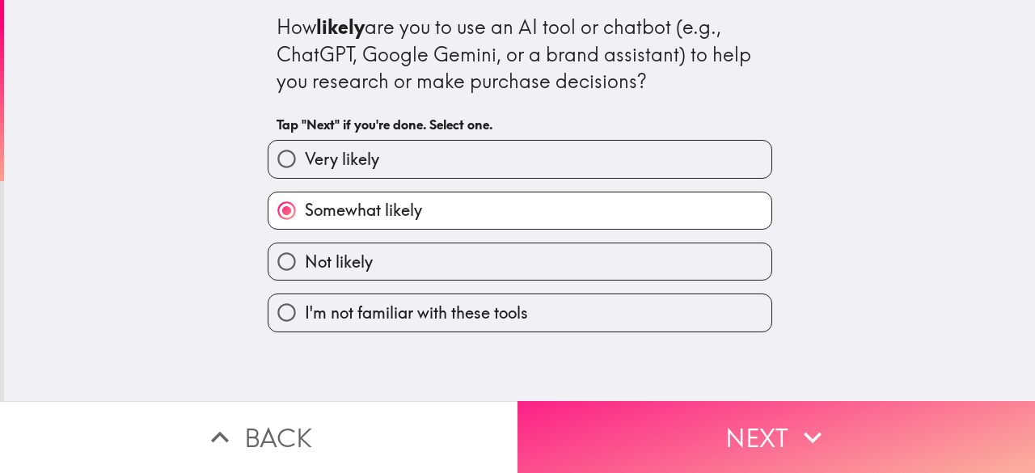
click at [644, 401] on button "Next" at bounding box center [777, 437] width 518 height 72
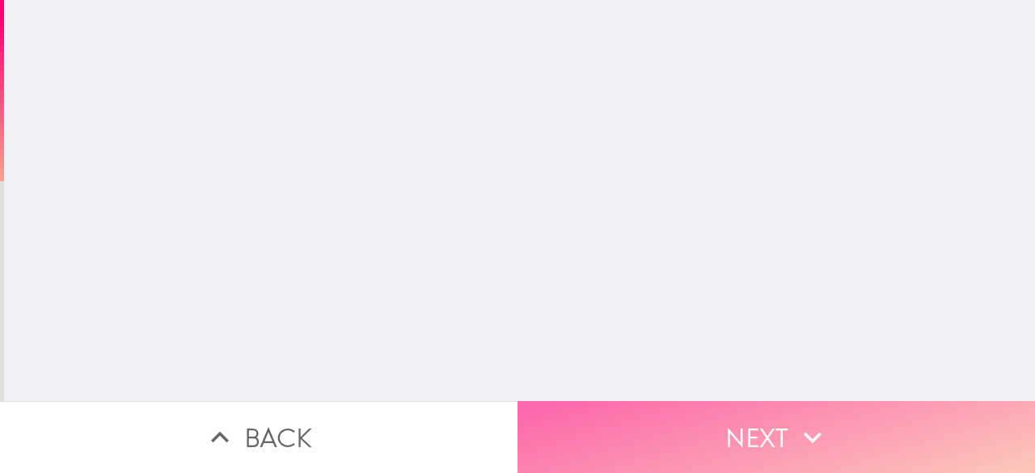
click at [644, 401] on button "Next" at bounding box center [777, 437] width 518 height 72
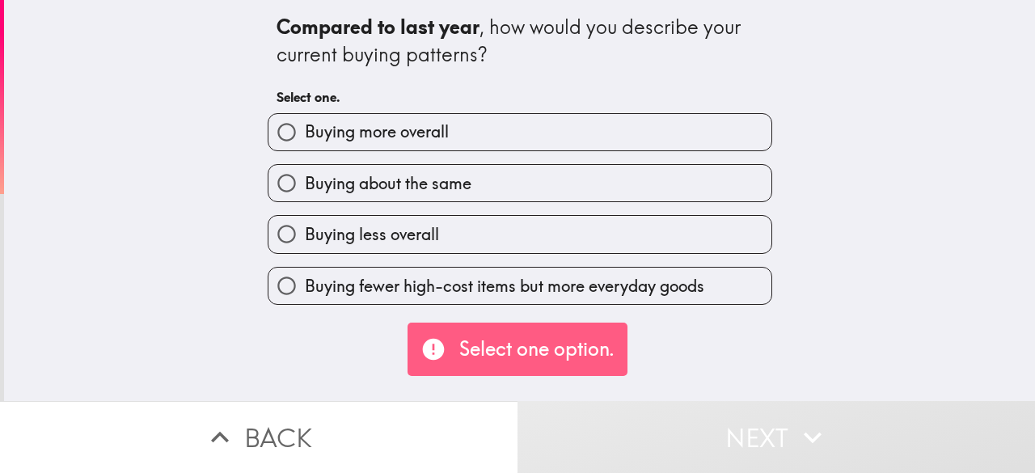
click at [469, 184] on label "Buying about the same" at bounding box center [520, 183] width 503 height 36
click at [305, 184] on input "Buying about the same" at bounding box center [287, 183] width 36 height 36
radio input "true"
click at [469, 184] on label "Buying about the same" at bounding box center [520, 183] width 503 height 36
click at [305, 184] on input "Buying about the same" at bounding box center [287, 183] width 36 height 36
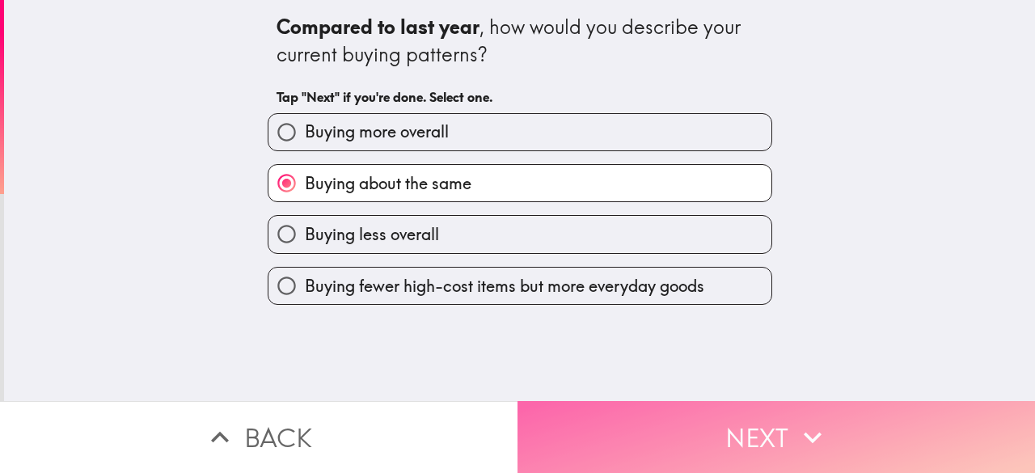
click at [644, 401] on button "Next" at bounding box center [777, 437] width 518 height 72
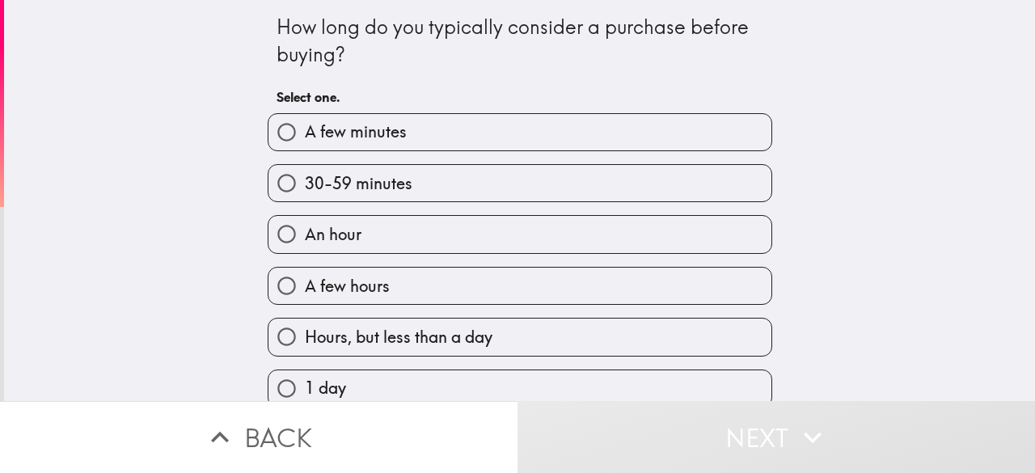
click at [553, 240] on label "An hour" at bounding box center [520, 234] width 503 height 36
click at [305, 240] on input "An hour" at bounding box center [287, 234] width 36 height 36
radio input "true"
click at [553, 240] on label "An hour" at bounding box center [520, 234] width 503 height 36
click at [305, 240] on input "An hour" at bounding box center [287, 234] width 36 height 36
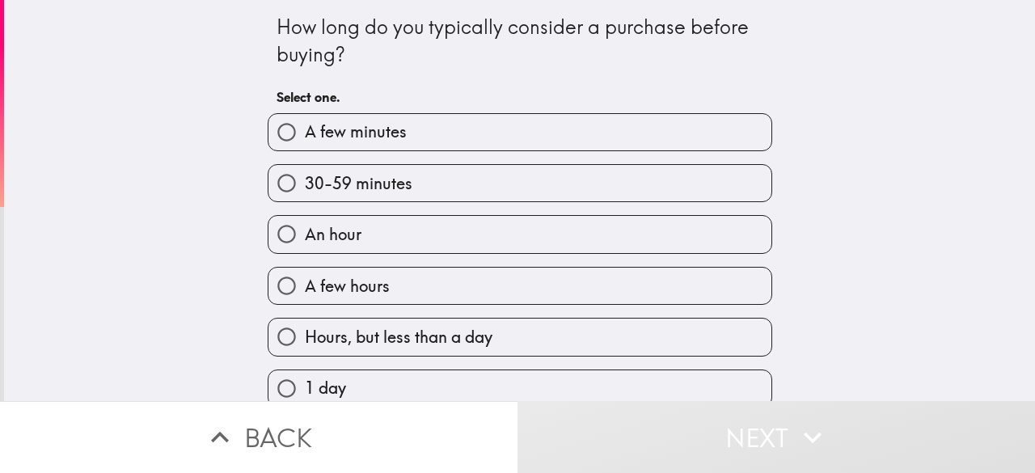
click at [553, 240] on label "An hour" at bounding box center [520, 234] width 503 height 36
click at [305, 240] on input "An hour" at bounding box center [287, 234] width 36 height 36
click at [553, 240] on label "An hour" at bounding box center [520, 234] width 503 height 36
click at [305, 240] on input "An hour" at bounding box center [287, 234] width 36 height 36
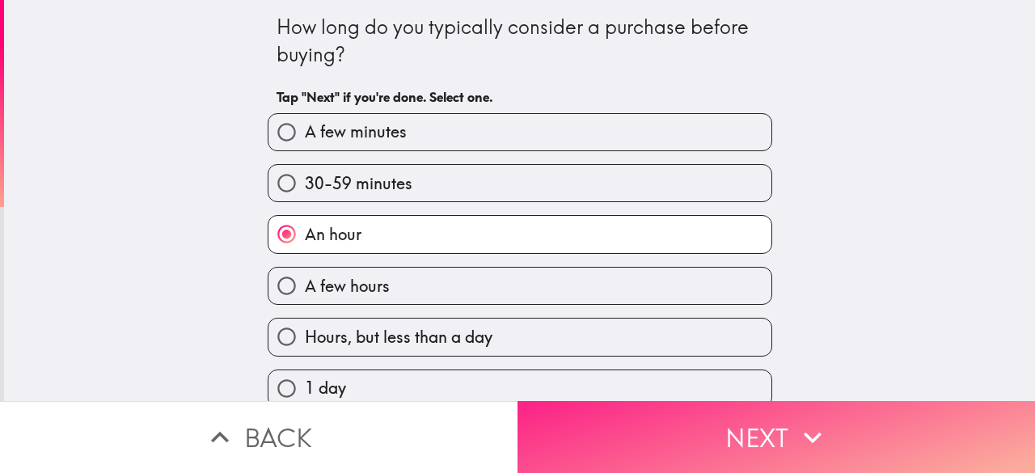
click at [712, 402] on button "Next" at bounding box center [777, 437] width 518 height 72
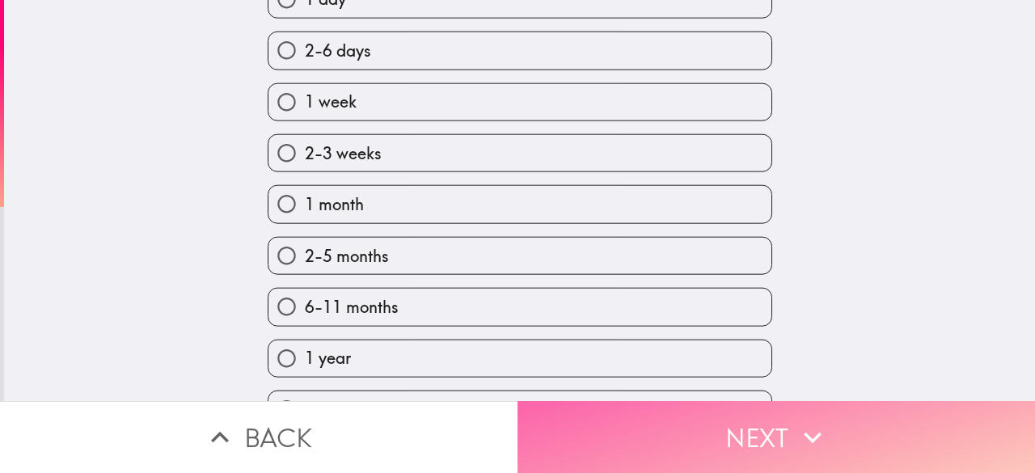
click at [712, 402] on button "Next" at bounding box center [777, 437] width 518 height 72
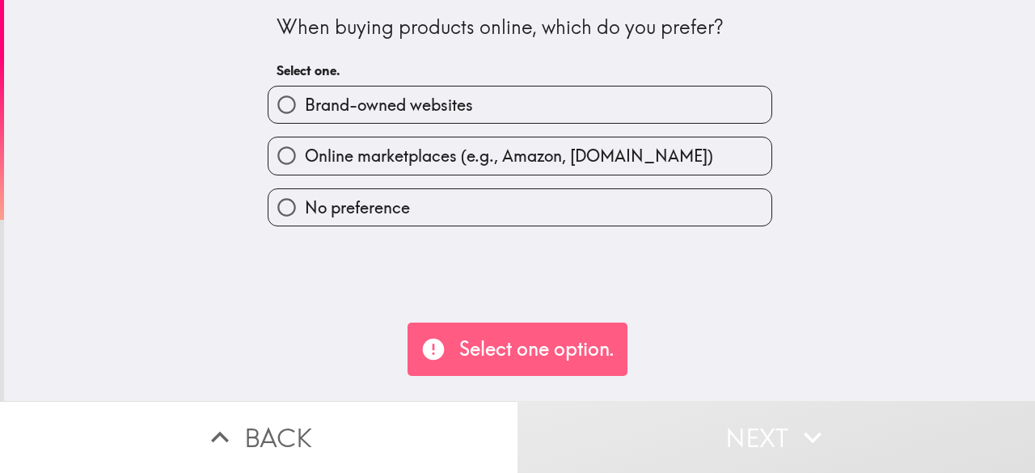
click at [636, 145] on label "Online marketplaces (e.g., Amazon, [DOMAIN_NAME])" at bounding box center [520, 156] width 503 height 36
click at [305, 145] on input "Online marketplaces (e.g., Amazon, [DOMAIN_NAME])" at bounding box center [287, 156] width 36 height 36
radio input "true"
click at [636, 145] on label "Online marketplaces (e.g., Amazon, [DOMAIN_NAME])" at bounding box center [520, 156] width 503 height 36
click at [305, 145] on input "Online marketplaces (e.g., Amazon, [DOMAIN_NAME])" at bounding box center [287, 156] width 36 height 36
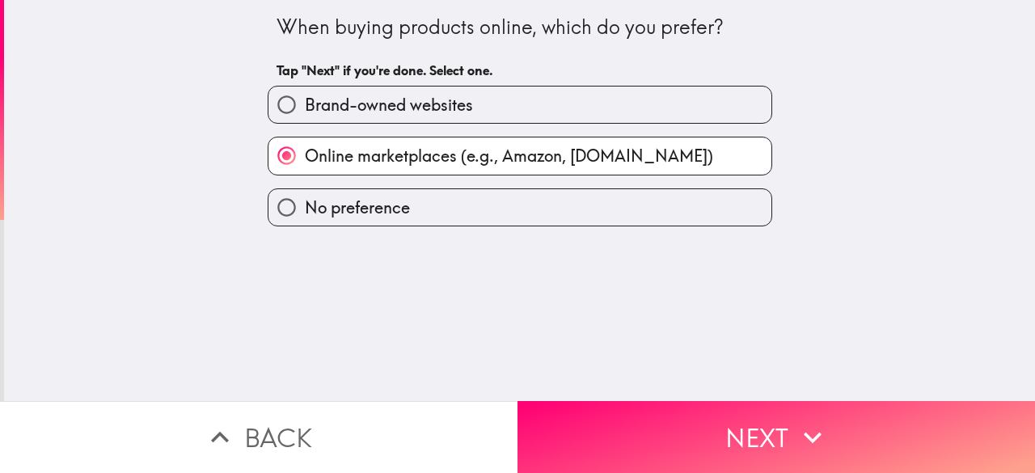
click at [636, 145] on label "Online marketplaces (e.g., Amazon, [DOMAIN_NAME])" at bounding box center [520, 156] width 503 height 36
click at [305, 145] on input "Online marketplaces (e.g., Amazon, [DOMAIN_NAME])" at bounding box center [287, 156] width 36 height 36
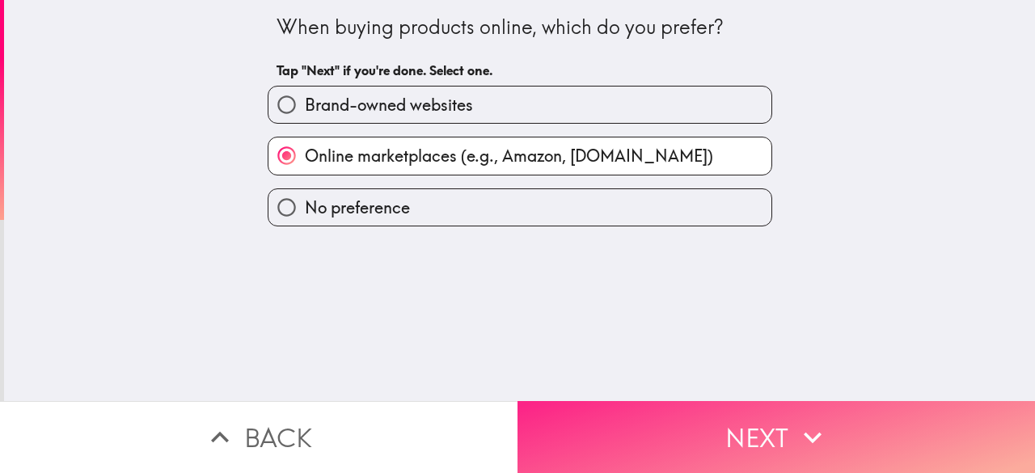
click at [649, 401] on button "Next" at bounding box center [777, 437] width 518 height 72
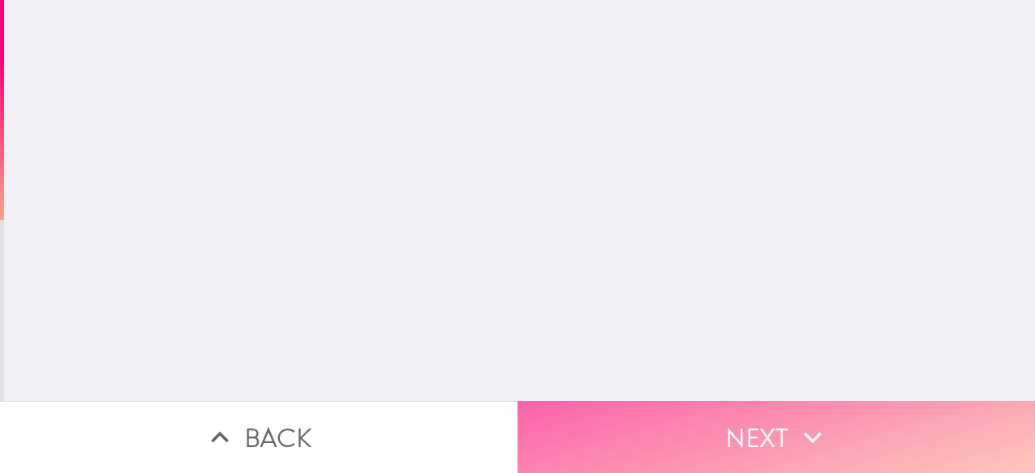
click at [649, 401] on button "Next" at bounding box center [777, 437] width 518 height 72
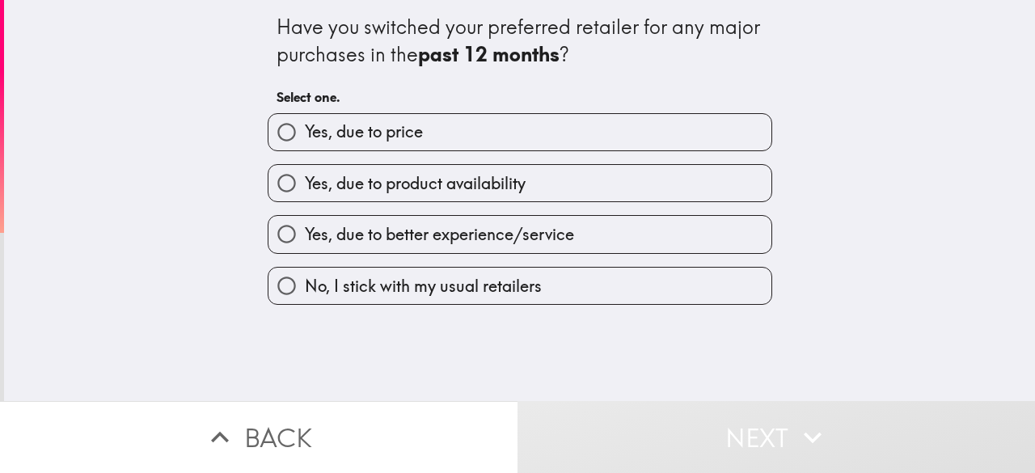
click at [535, 180] on label "Yes, due to product availability" at bounding box center [520, 183] width 503 height 36
click at [305, 180] on input "Yes, due to product availability" at bounding box center [287, 183] width 36 height 36
radio input "true"
click at [535, 180] on label "Yes, due to product availability" at bounding box center [520, 183] width 503 height 36
click at [305, 180] on input "Yes, due to product availability" at bounding box center [287, 183] width 36 height 36
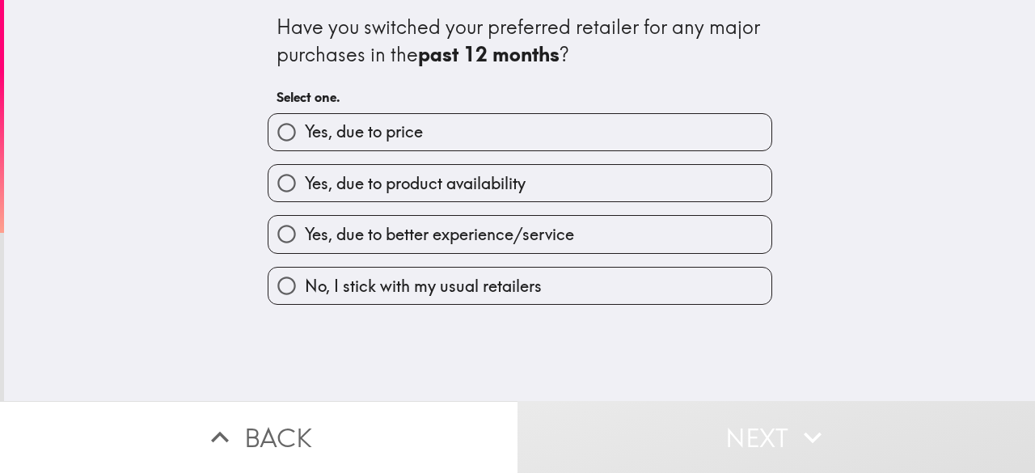
click at [535, 180] on label "Yes, due to product availability" at bounding box center [520, 183] width 503 height 36
click at [305, 180] on input "Yes, due to product availability" at bounding box center [287, 183] width 36 height 36
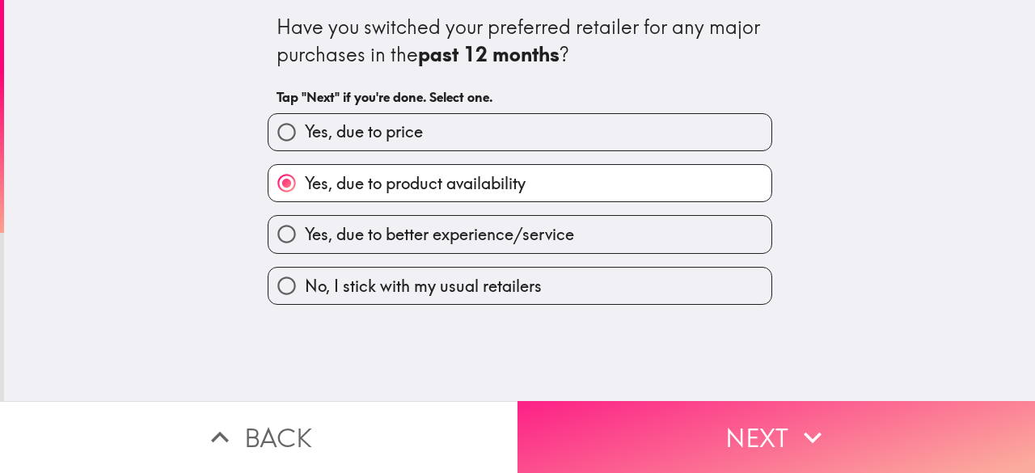
click at [637, 401] on button "Next" at bounding box center [777, 437] width 518 height 72
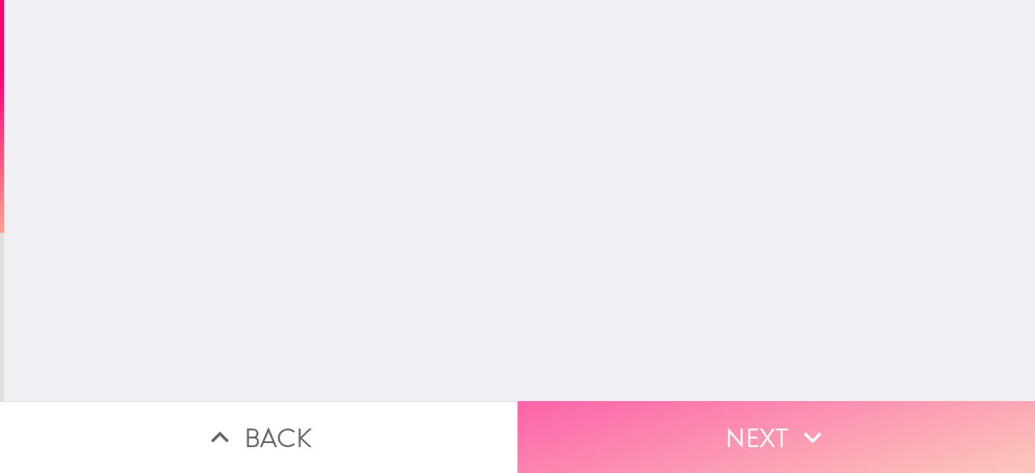
click at [637, 401] on button "Next" at bounding box center [777, 437] width 518 height 72
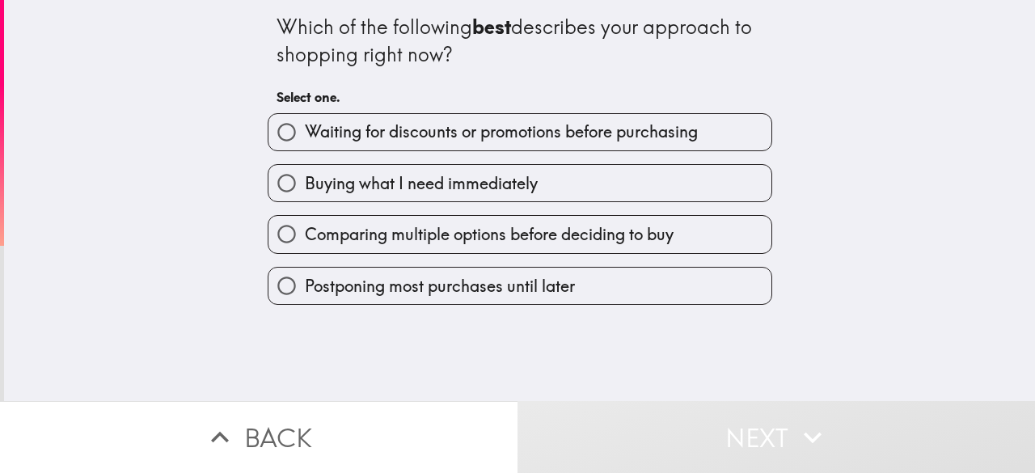
click at [550, 191] on label "Buying what I need immediately" at bounding box center [520, 183] width 503 height 36
click at [305, 191] on input "Buying what I need immediately" at bounding box center [287, 183] width 36 height 36
radio input "true"
click at [550, 191] on label "Buying what I need immediately" at bounding box center [520, 183] width 503 height 36
click at [305, 191] on input "Buying what I need immediately" at bounding box center [287, 183] width 36 height 36
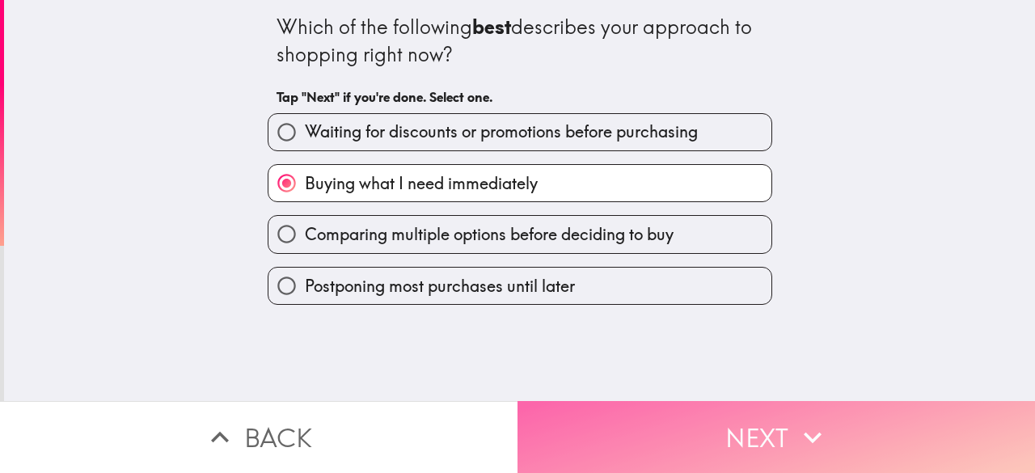
click at [649, 401] on button "Next" at bounding box center [777, 437] width 518 height 72
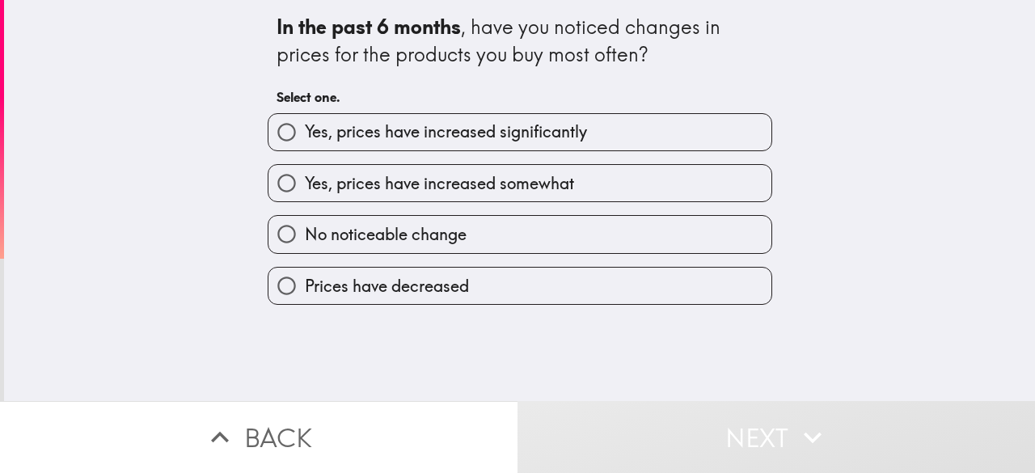
click at [555, 177] on span "Yes, prices have increased somewhat" at bounding box center [439, 183] width 269 height 23
click at [305, 177] on input "Yes, prices have increased somewhat" at bounding box center [287, 183] width 36 height 36
radio input "true"
click at [555, 177] on span "Yes, prices have increased somewhat" at bounding box center [439, 183] width 269 height 23
click at [305, 177] on input "Yes, prices have increased somewhat" at bounding box center [287, 183] width 36 height 36
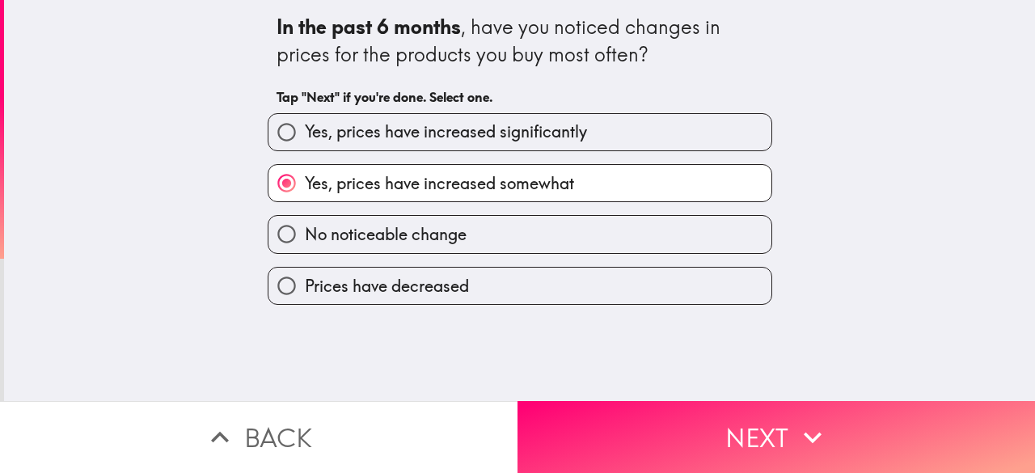
click at [555, 177] on span "Yes, prices have increased somewhat" at bounding box center [439, 183] width 269 height 23
click at [305, 177] on input "Yes, prices have increased somewhat" at bounding box center [287, 183] width 36 height 36
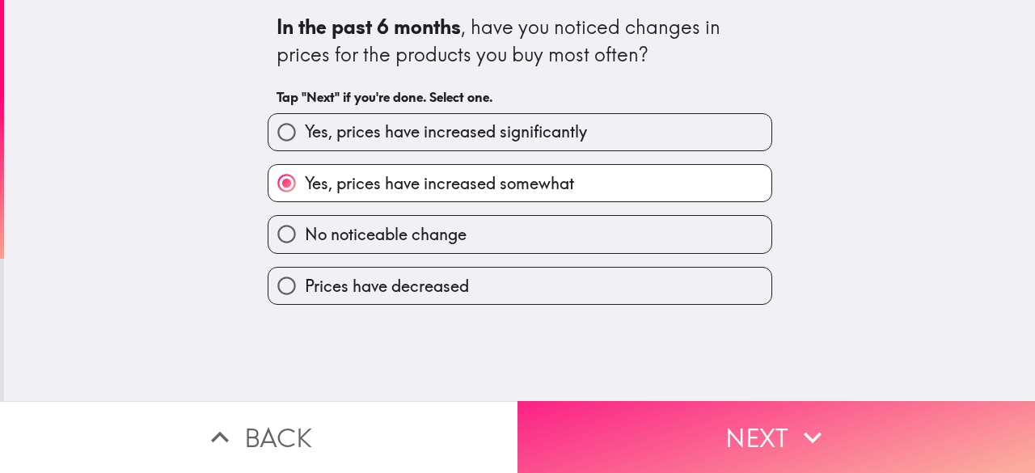
click at [615, 413] on button "Next" at bounding box center [777, 437] width 518 height 72
click at [616, 413] on button "Next" at bounding box center [777, 437] width 518 height 72
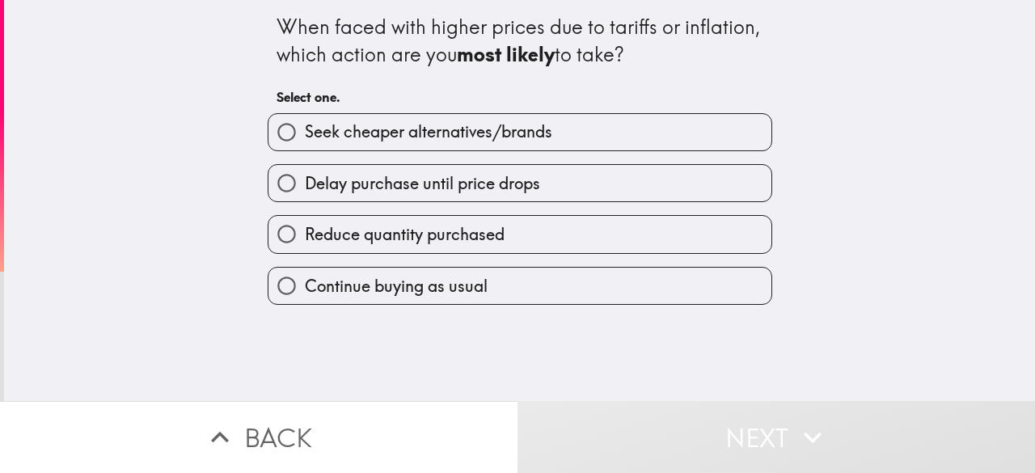
click at [594, 184] on label "Delay purchase until price drops" at bounding box center [520, 183] width 503 height 36
click at [305, 184] on input "Delay purchase until price drops" at bounding box center [287, 183] width 36 height 36
radio input "true"
click at [594, 184] on label "Delay purchase until price drops" at bounding box center [520, 183] width 503 height 36
click at [305, 184] on input "Delay purchase until price drops" at bounding box center [287, 183] width 36 height 36
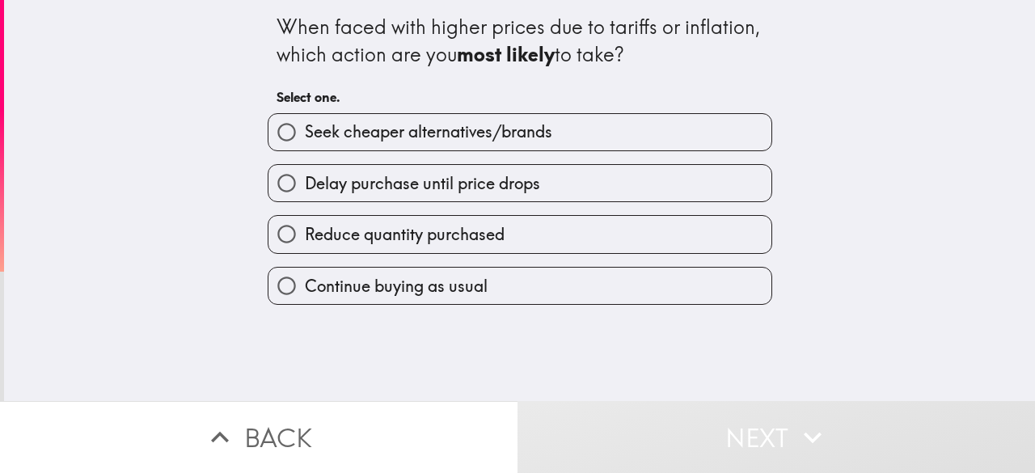
click at [594, 184] on label "Delay purchase until price drops" at bounding box center [520, 183] width 503 height 36
click at [305, 184] on input "Delay purchase until price drops" at bounding box center [287, 183] width 36 height 36
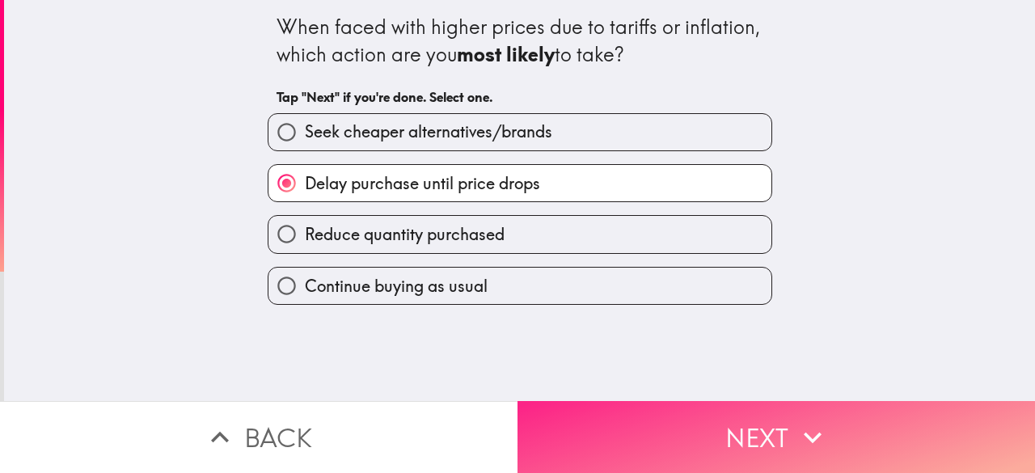
click at [678, 415] on button "Next" at bounding box center [777, 437] width 518 height 72
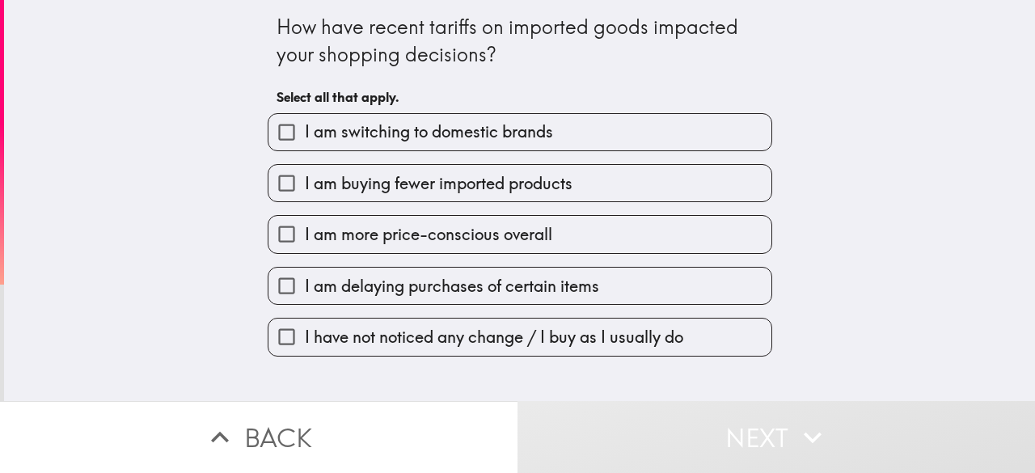
click at [499, 237] on span "I am more price-conscious overall" at bounding box center [429, 234] width 248 height 23
click at [305, 237] on input "I am more price-conscious overall" at bounding box center [287, 234] width 36 height 36
click at [499, 237] on span "I am more price-conscious overall" at bounding box center [429, 234] width 248 height 23
click at [305, 237] on input "I am more price-conscious overall" at bounding box center [287, 234] width 36 height 36
click at [499, 237] on span "I am more price-conscious overall" at bounding box center [429, 234] width 248 height 23
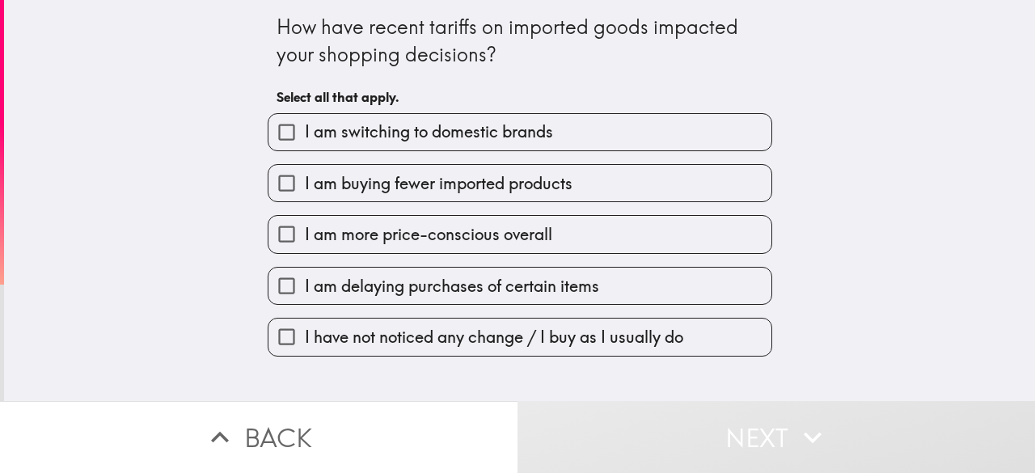
click at [305, 237] on input "I am more price-conscious overall" at bounding box center [287, 234] width 36 height 36
click at [499, 237] on span "I am more price-conscious overall" at bounding box center [429, 234] width 248 height 23
click at [305, 237] on input "I am more price-conscious overall" at bounding box center [287, 234] width 36 height 36
click at [499, 237] on span "I am more price-conscious overall" at bounding box center [429, 234] width 248 height 23
click at [305, 237] on input "I am more price-conscious overall" at bounding box center [287, 234] width 36 height 36
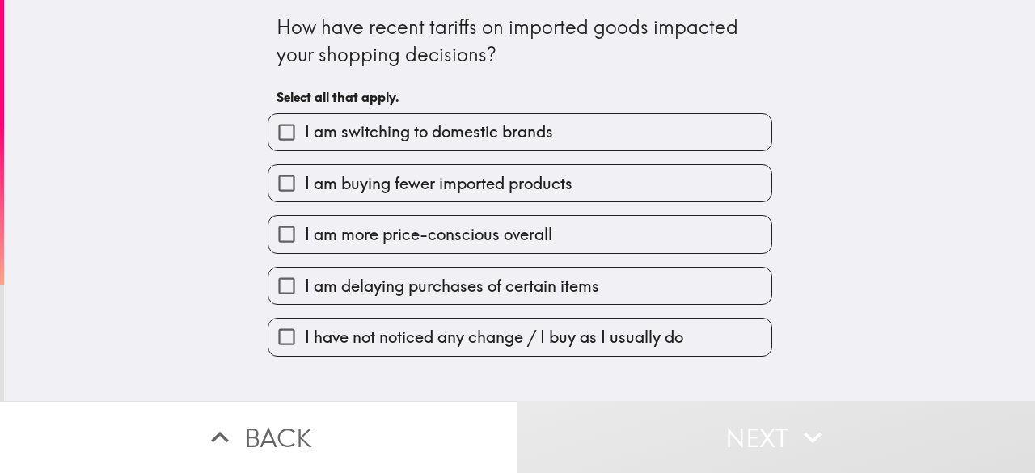
checkbox input "true"
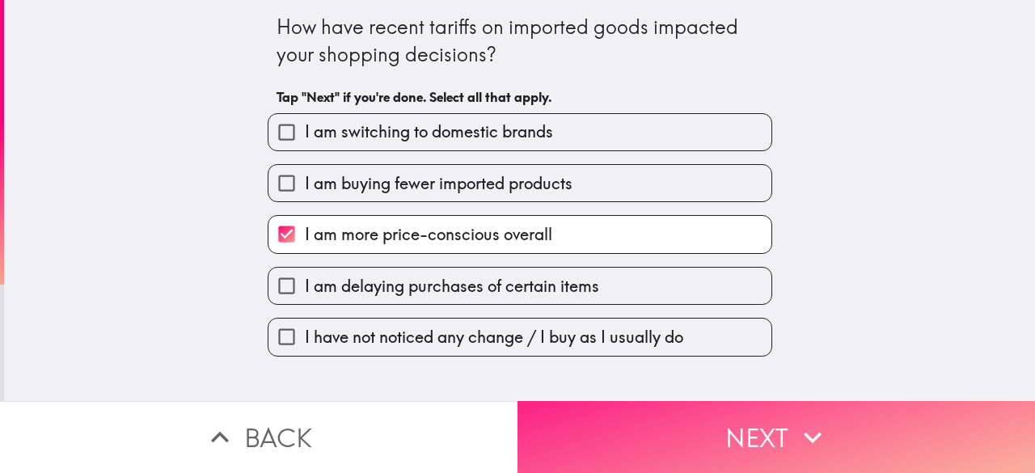
click at [629, 421] on button "Next" at bounding box center [777, 437] width 518 height 72
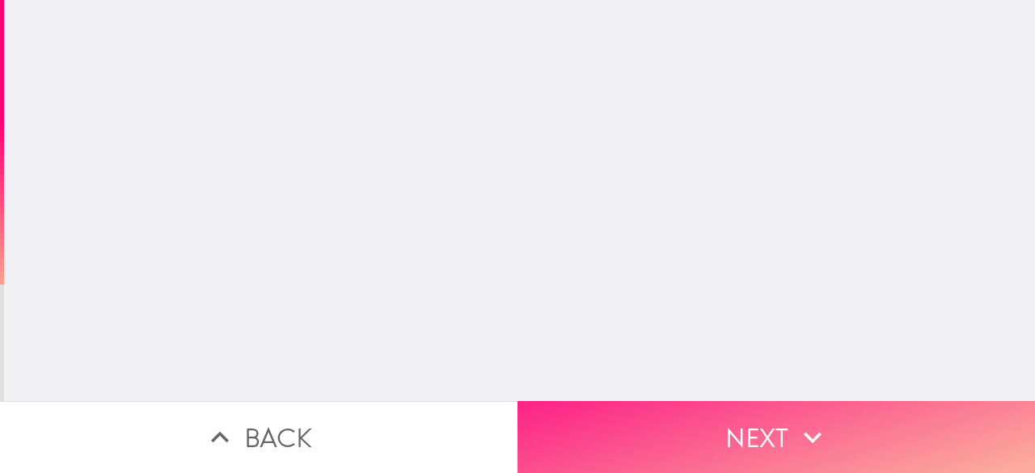
click at [629, 421] on button "Next" at bounding box center [777, 437] width 518 height 72
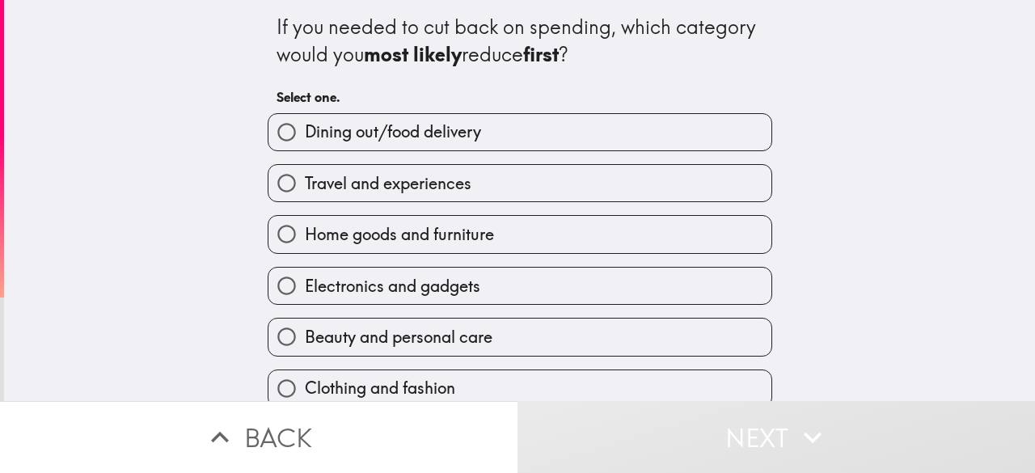
click at [513, 228] on label "Home goods and furniture" at bounding box center [520, 234] width 503 height 36
click at [305, 228] on input "Home goods and furniture" at bounding box center [287, 234] width 36 height 36
radio input "true"
click at [513, 228] on label "Home goods and furniture" at bounding box center [520, 234] width 503 height 36
click at [305, 228] on input "Home goods and furniture" at bounding box center [287, 234] width 36 height 36
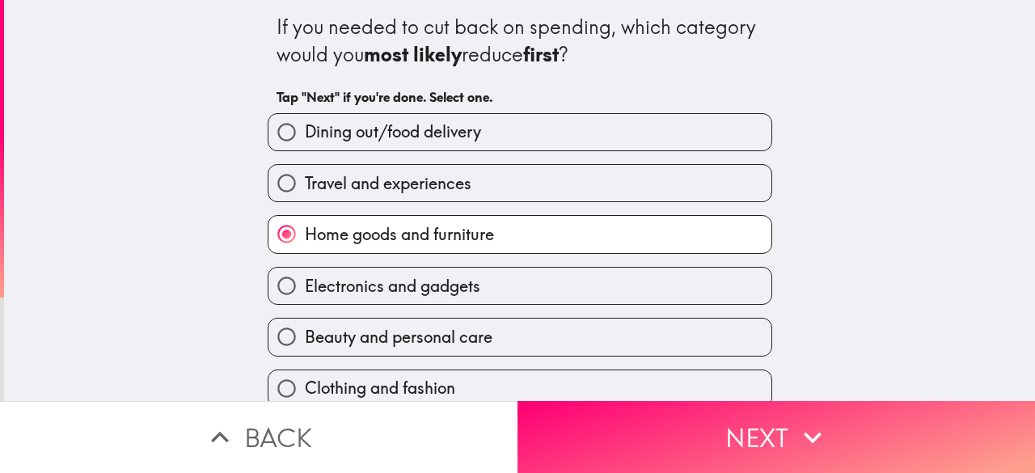
click at [497, 286] on label "Electronics and gadgets" at bounding box center [520, 286] width 503 height 36
click at [305, 286] on input "Electronics and gadgets" at bounding box center [287, 286] width 36 height 36
radio input "true"
click at [497, 286] on label "Electronics and gadgets" at bounding box center [520, 286] width 503 height 36
click at [305, 286] on input "Electronics and gadgets" at bounding box center [287, 286] width 36 height 36
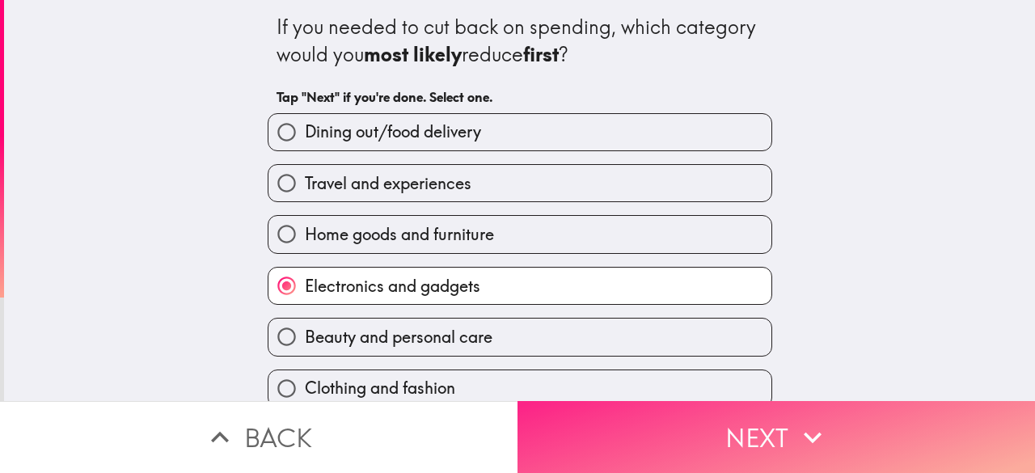
click at [623, 408] on button "Next" at bounding box center [777, 437] width 518 height 72
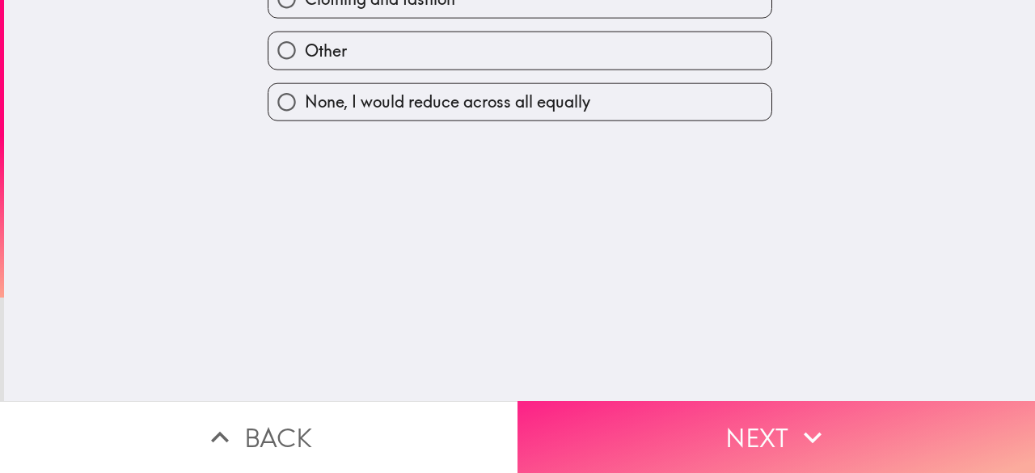
click at [624, 408] on button "Next" at bounding box center [777, 437] width 518 height 72
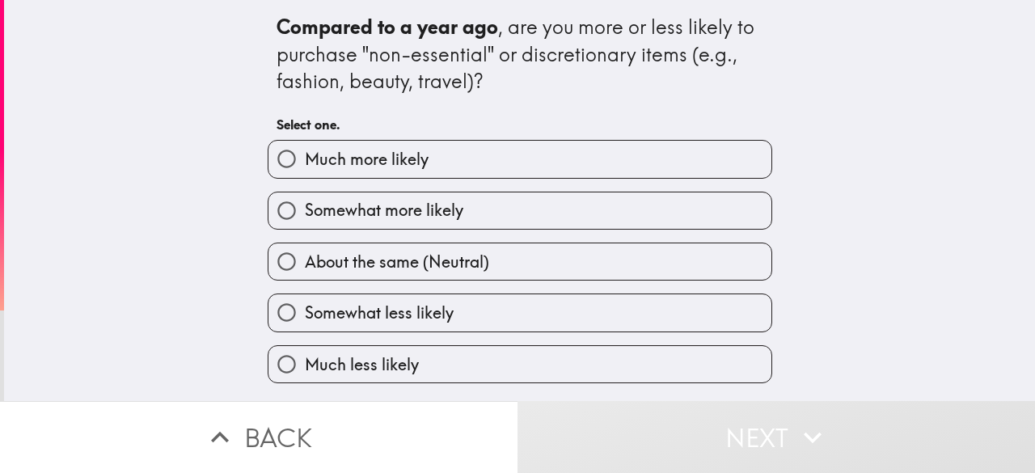
click at [514, 208] on label "Somewhat more likely" at bounding box center [520, 211] width 503 height 36
click at [305, 208] on input "Somewhat more likely" at bounding box center [287, 211] width 36 height 36
radio input "true"
click at [514, 208] on label "Somewhat more likely" at bounding box center [520, 211] width 503 height 36
click at [305, 208] on input "Somewhat more likely" at bounding box center [287, 211] width 36 height 36
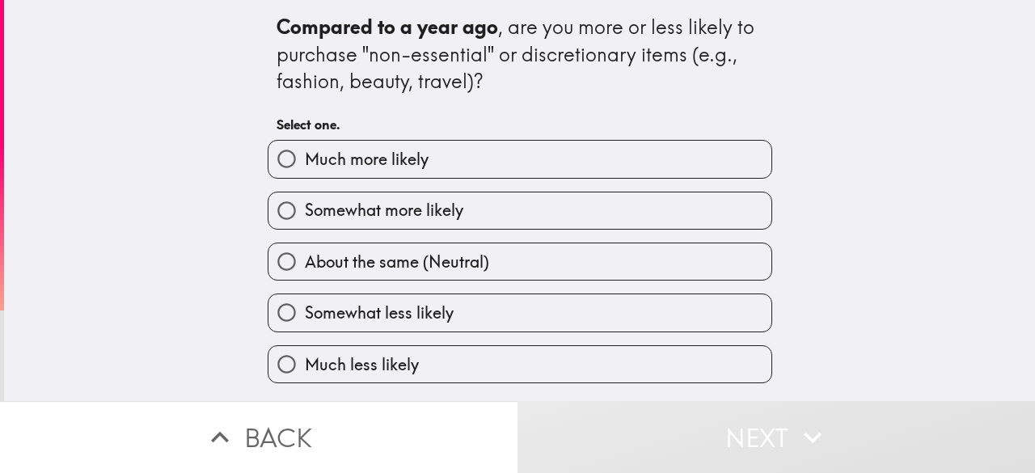
click at [514, 208] on label "Somewhat more likely" at bounding box center [520, 211] width 503 height 36
click at [305, 208] on input "Somewhat more likely" at bounding box center [287, 211] width 36 height 36
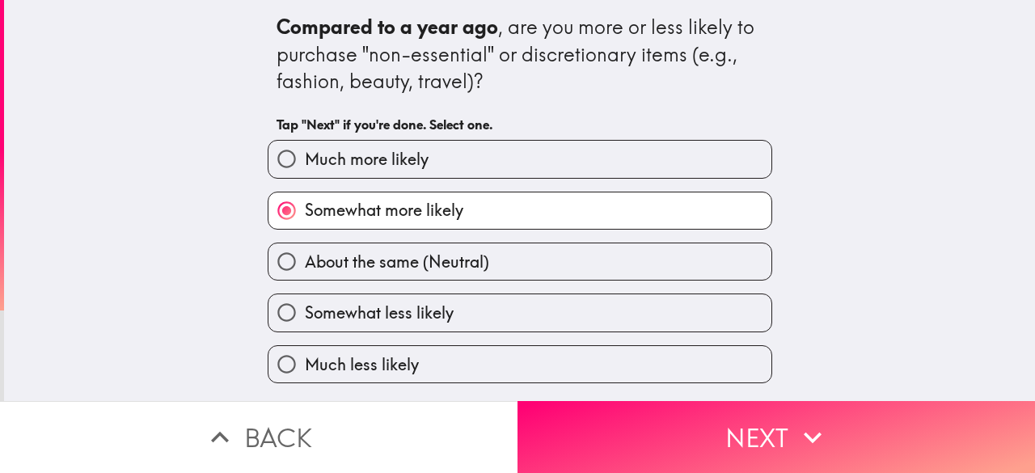
click at [514, 208] on label "Somewhat more likely" at bounding box center [520, 211] width 503 height 36
click at [305, 208] on input "Somewhat more likely" at bounding box center [287, 211] width 36 height 36
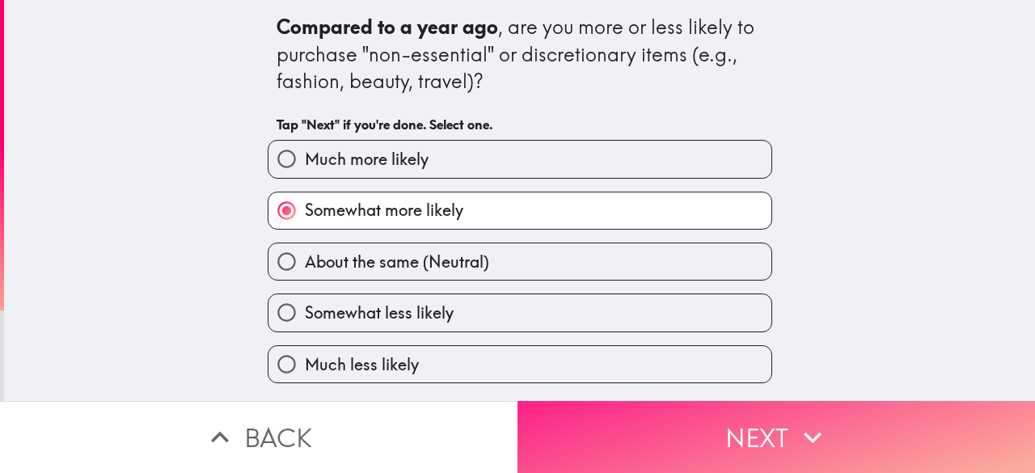
click at [651, 406] on button "Next" at bounding box center [777, 437] width 518 height 72
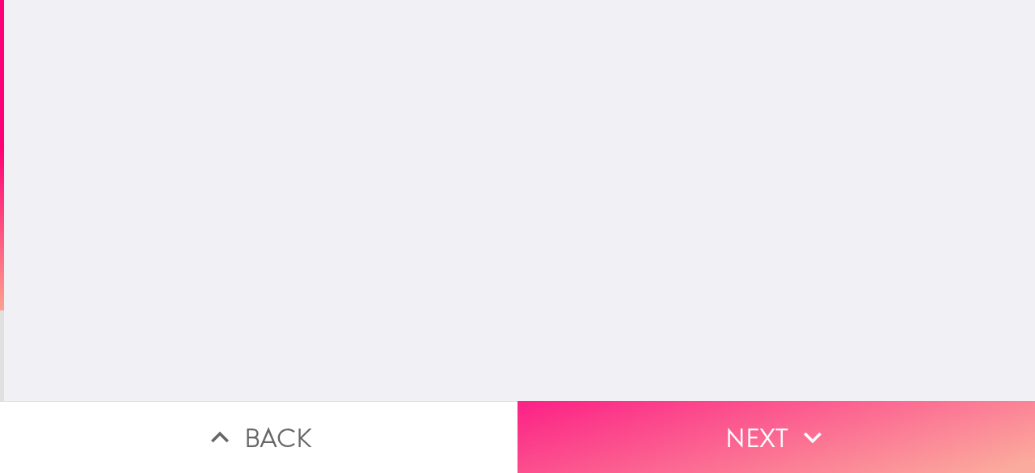
click at [652, 406] on button "Next" at bounding box center [777, 437] width 518 height 72
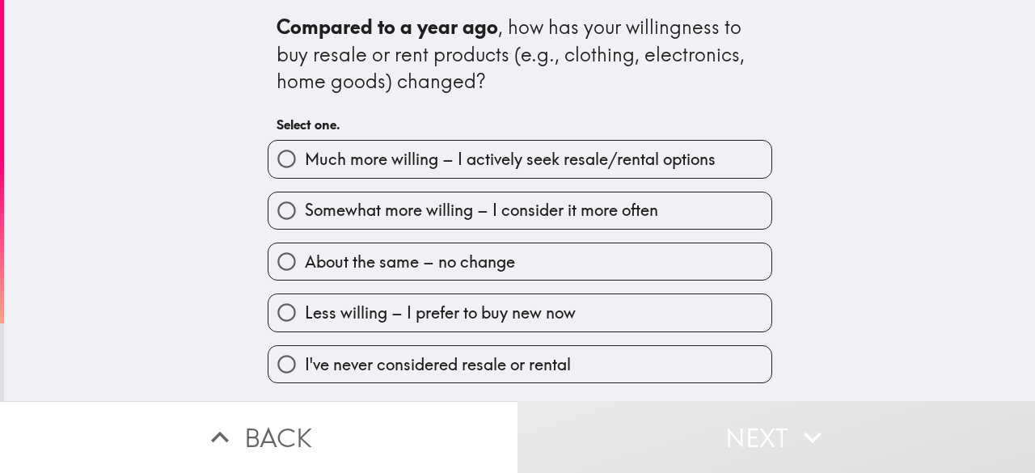
click at [611, 203] on span "Somewhat more willing – I consider it more often" at bounding box center [481, 210] width 353 height 23
click at [305, 203] on input "Somewhat more willing – I consider it more often" at bounding box center [287, 211] width 36 height 36
radio input "true"
click at [611, 203] on span "Somewhat more willing – I consider it more often" at bounding box center [481, 210] width 353 height 23
click at [305, 203] on input "Somewhat more willing – I consider it more often" at bounding box center [287, 211] width 36 height 36
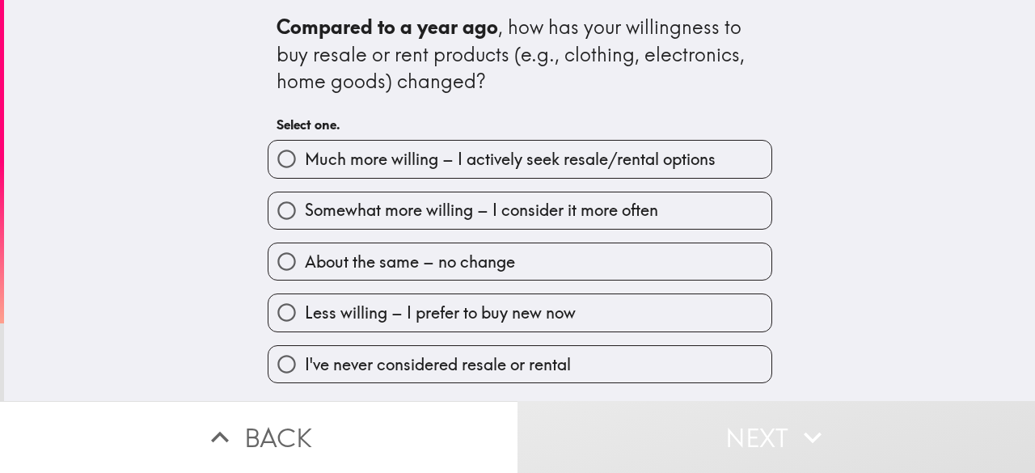
click at [613, 203] on span "Somewhat more willing – I consider it more often" at bounding box center [481, 210] width 353 height 23
click at [305, 203] on input "Somewhat more willing – I consider it more often" at bounding box center [287, 211] width 36 height 36
click at [613, 203] on span "Somewhat more willing – I consider it more often" at bounding box center [481, 210] width 353 height 23
click at [305, 203] on input "Somewhat more willing – I consider it more often" at bounding box center [287, 211] width 36 height 36
click at [613, 203] on span "Somewhat more willing – I consider it more often" at bounding box center [481, 210] width 353 height 23
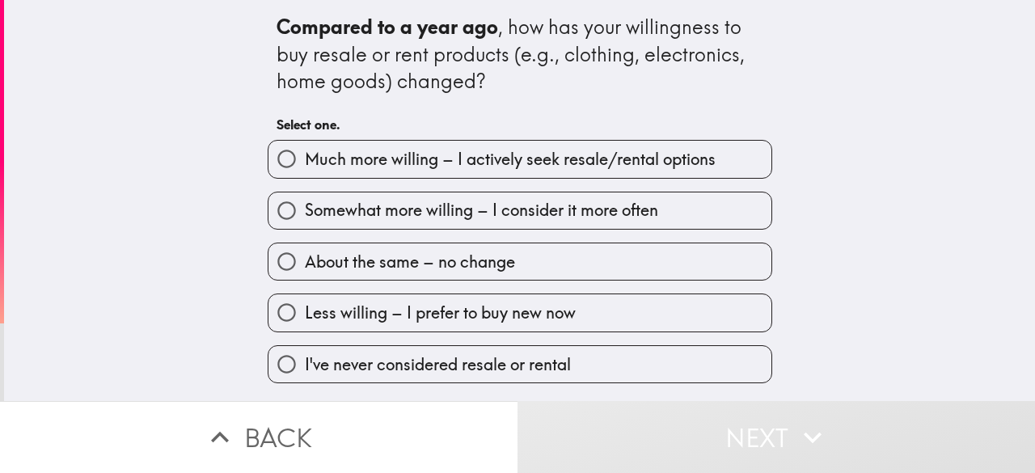
click at [305, 203] on input "Somewhat more willing – I consider it more often" at bounding box center [287, 211] width 36 height 36
click at [613, 203] on span "Somewhat more willing – I consider it more often" at bounding box center [481, 210] width 353 height 23
click at [305, 203] on input "Somewhat more willing – I consider it more often" at bounding box center [287, 211] width 36 height 36
click at [613, 203] on span "Somewhat more willing – I consider it more often" at bounding box center [481, 210] width 353 height 23
click at [305, 203] on input "Somewhat more willing – I consider it more often" at bounding box center [287, 211] width 36 height 36
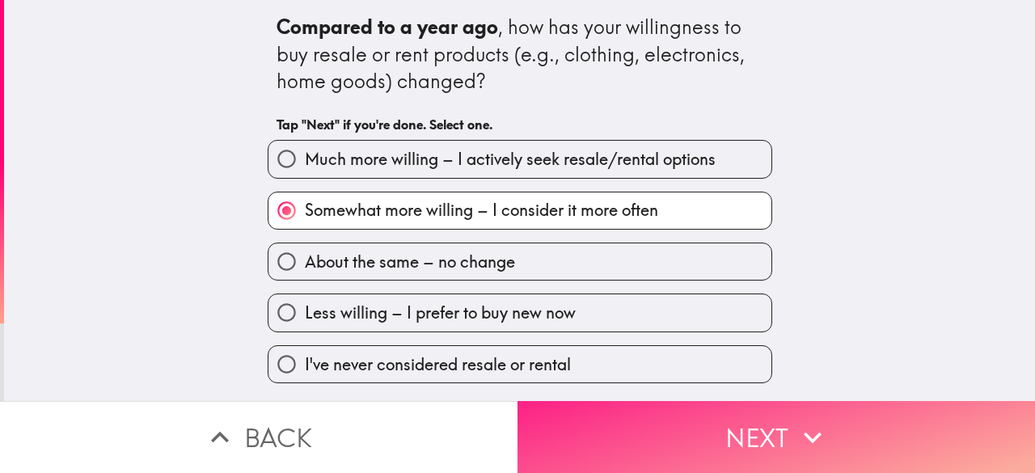
click at [657, 404] on button "Next" at bounding box center [777, 437] width 518 height 72
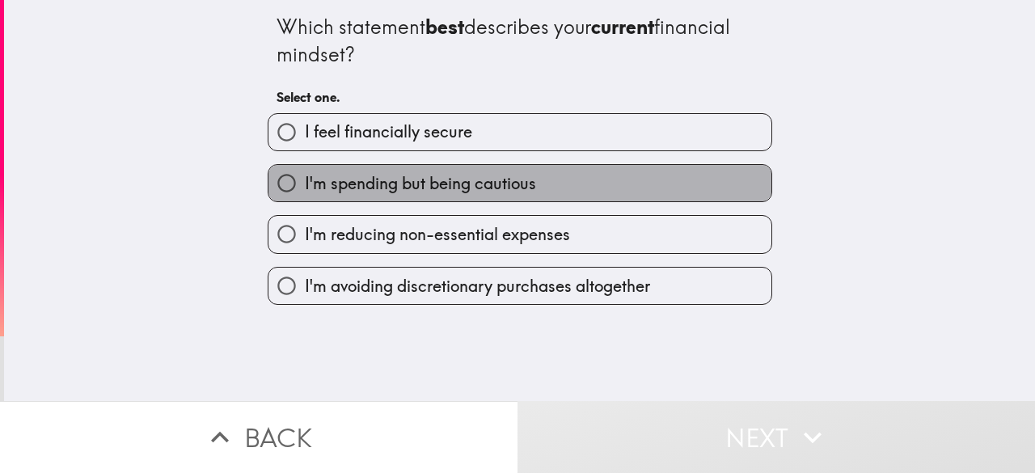
click at [530, 187] on label "I'm spending but being cautious" at bounding box center [520, 183] width 503 height 36
click at [305, 187] on input "I'm spending but being cautious" at bounding box center [287, 183] width 36 height 36
radio input "true"
click at [530, 187] on label "I'm spending but being cautious" at bounding box center [520, 183] width 503 height 36
click at [305, 187] on input "I'm spending but being cautious" at bounding box center [287, 183] width 36 height 36
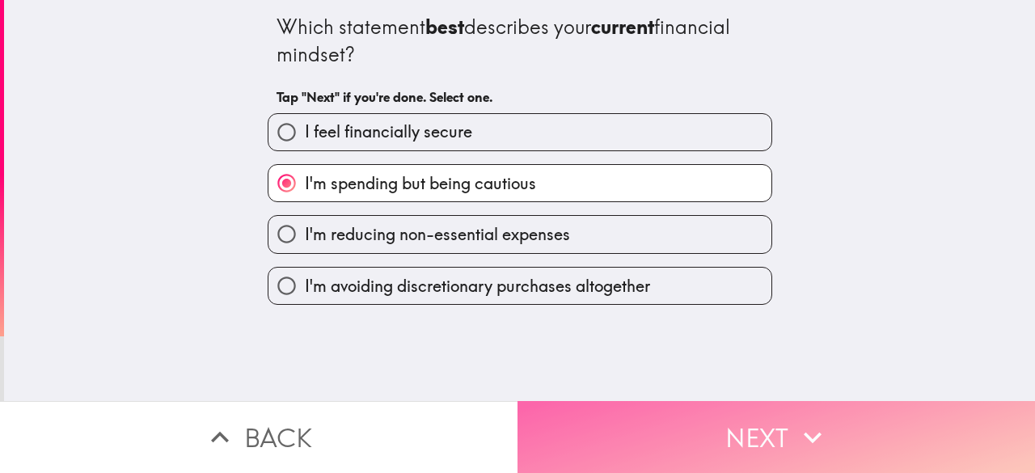
click at [613, 401] on button "Next" at bounding box center [777, 437] width 518 height 72
click at [615, 401] on button "Next" at bounding box center [777, 437] width 518 height 72
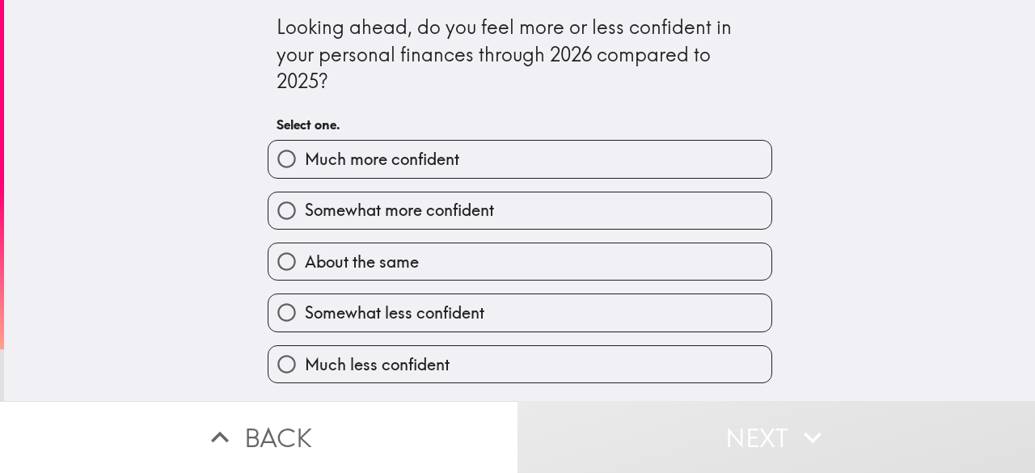
click at [614, 218] on label "Somewhat more confident" at bounding box center [520, 211] width 503 height 36
click at [305, 218] on input "Somewhat more confident" at bounding box center [287, 211] width 36 height 36
radio input "true"
click at [614, 218] on label "Somewhat more confident" at bounding box center [520, 211] width 503 height 36
click at [305, 218] on input "Somewhat more confident" at bounding box center [287, 211] width 36 height 36
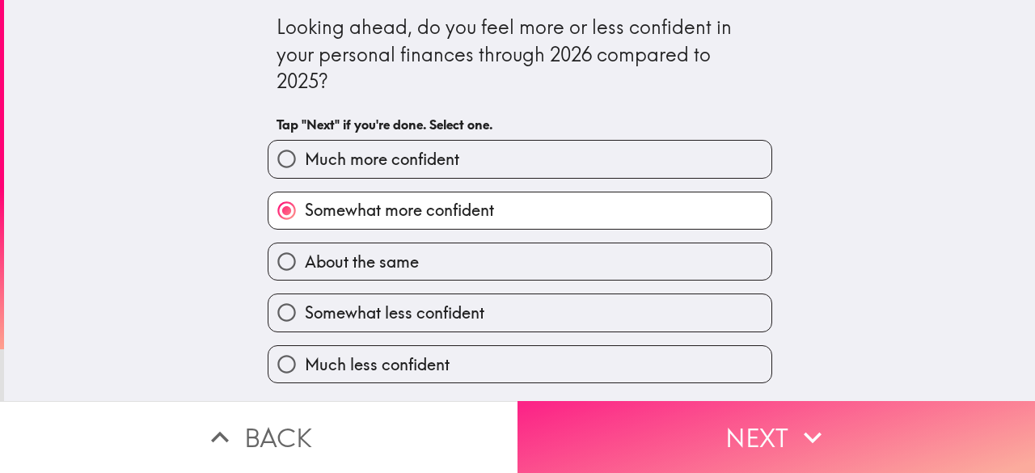
click at [615, 409] on button "Next" at bounding box center [777, 437] width 518 height 72
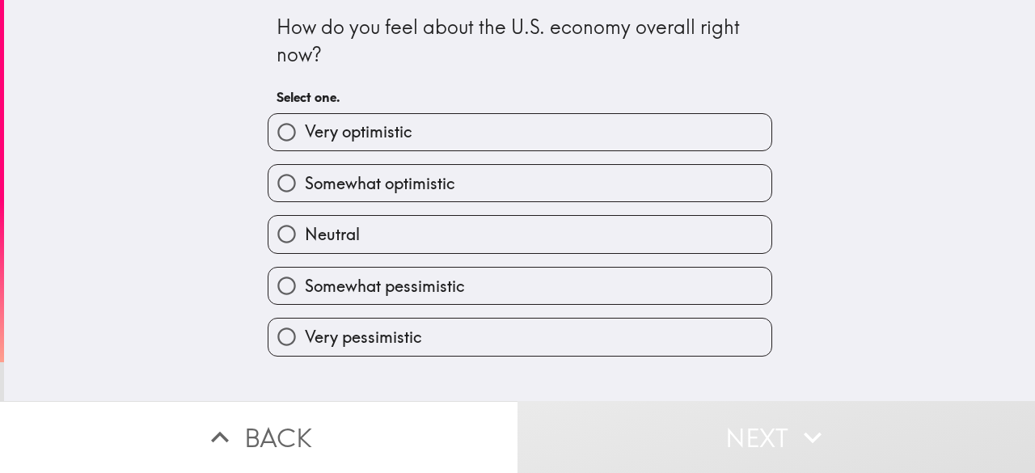
click at [537, 190] on label "Somewhat optimistic" at bounding box center [520, 183] width 503 height 36
click at [305, 190] on input "Somewhat optimistic" at bounding box center [287, 183] width 36 height 36
radio input "true"
click at [537, 190] on label "Somewhat optimistic" at bounding box center [520, 183] width 503 height 36
click at [305, 190] on input "Somewhat optimistic" at bounding box center [287, 183] width 36 height 36
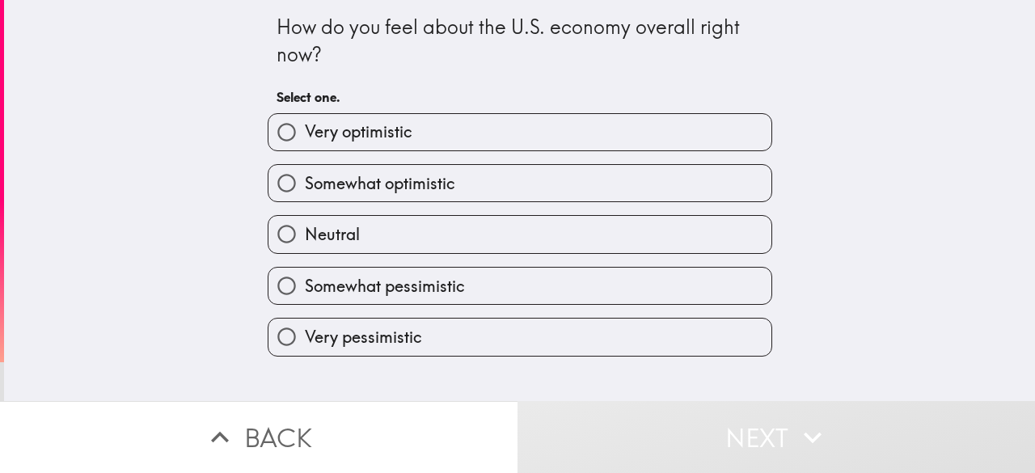
click at [537, 190] on label "Somewhat optimistic" at bounding box center [520, 183] width 503 height 36
click at [305, 190] on input "Somewhat optimistic" at bounding box center [287, 183] width 36 height 36
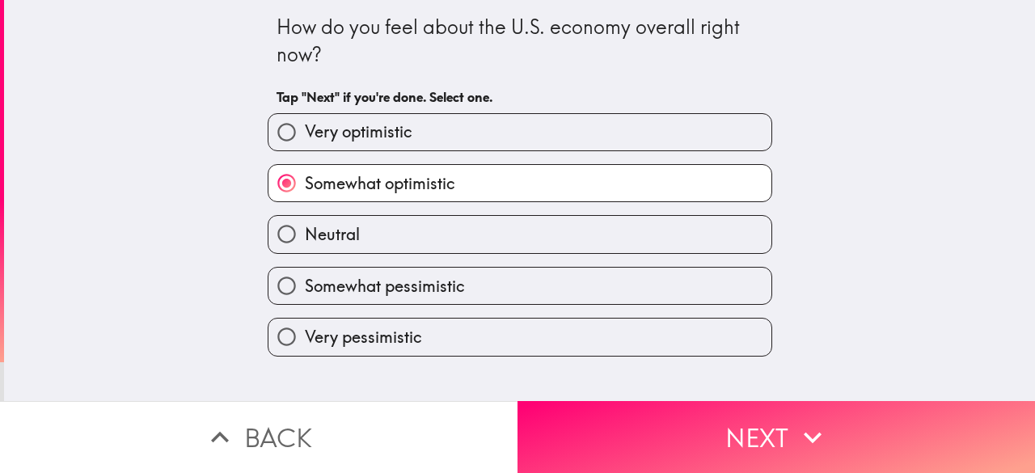
click at [537, 190] on label "Somewhat optimistic" at bounding box center [520, 183] width 503 height 36
click at [305, 190] on input "Somewhat optimistic" at bounding box center [287, 183] width 36 height 36
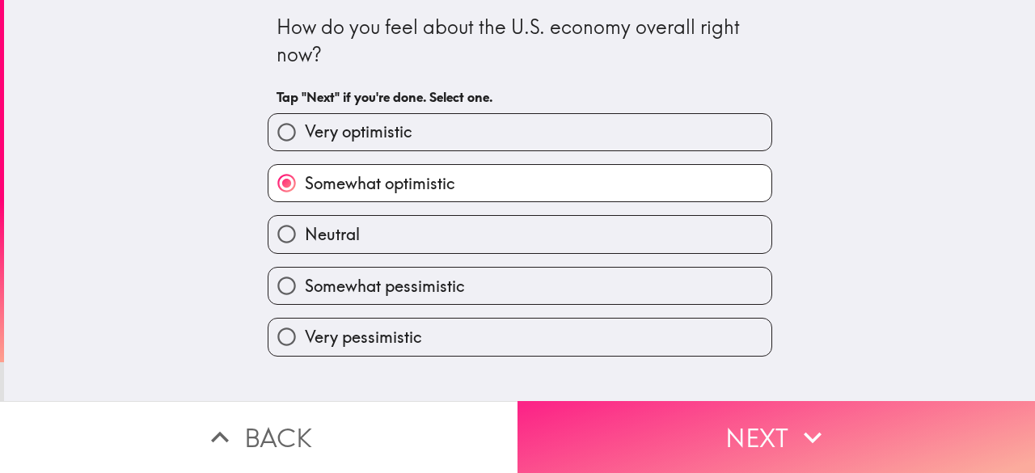
click at [660, 407] on button "Next" at bounding box center [777, 437] width 518 height 72
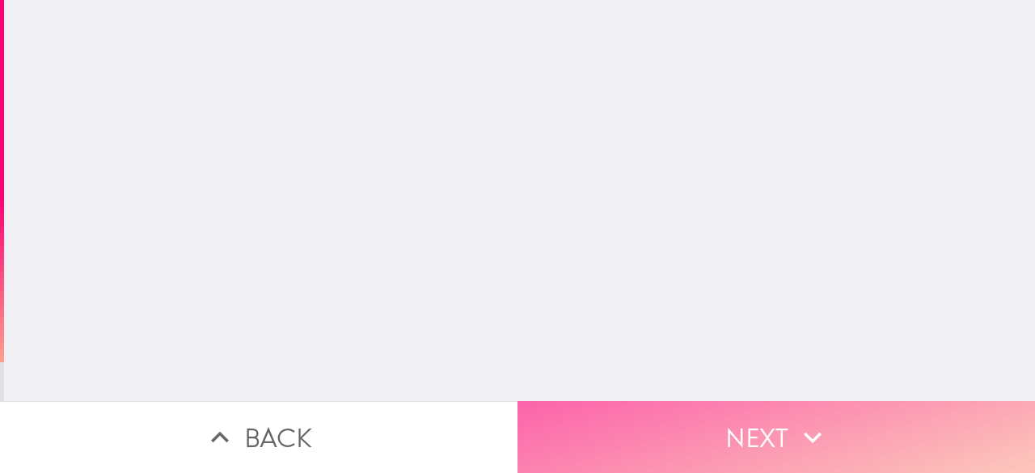
click at [660, 407] on button "Next" at bounding box center [777, 437] width 518 height 72
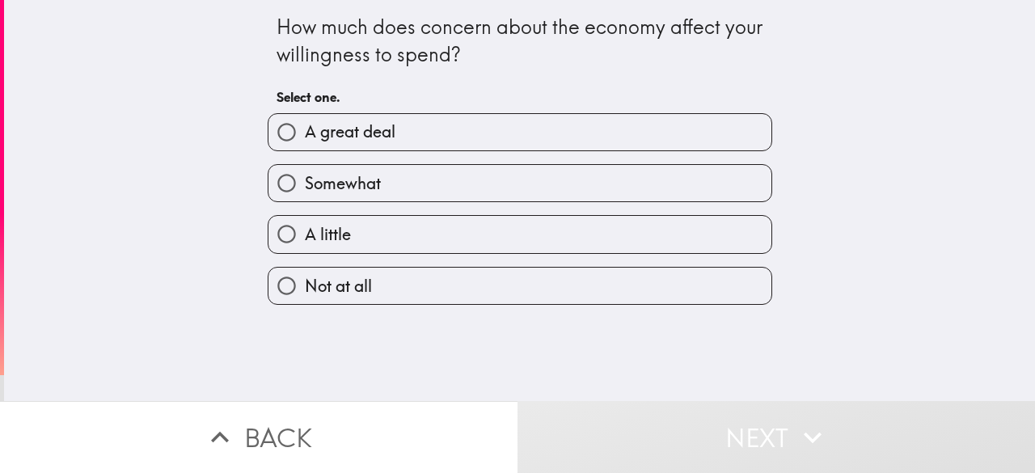
click at [539, 137] on label "A great deal" at bounding box center [520, 132] width 503 height 36
click at [305, 137] on input "A great deal" at bounding box center [287, 132] width 36 height 36
radio input "true"
click at [539, 137] on label "A great deal" at bounding box center [520, 132] width 503 height 36
click at [305, 137] on input "A great deal" at bounding box center [287, 132] width 36 height 36
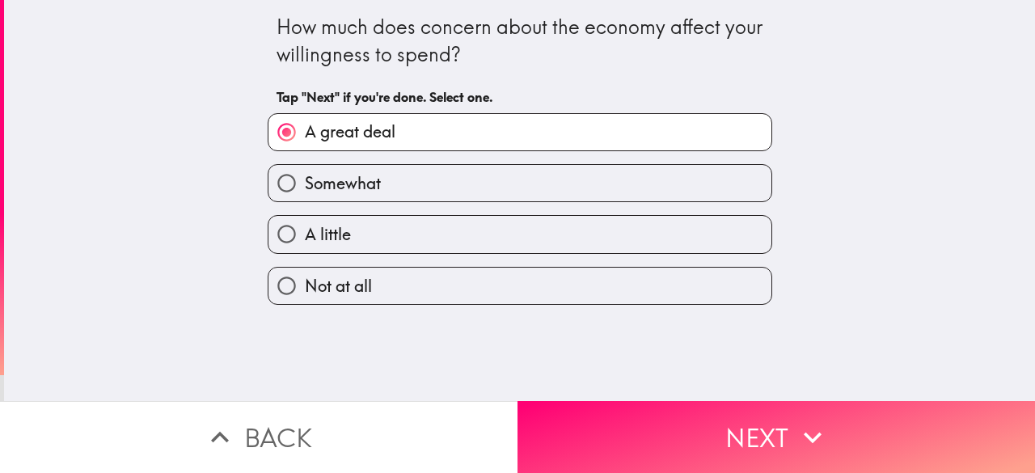
click at [539, 137] on label "A great deal" at bounding box center [520, 132] width 503 height 36
click at [305, 137] on input "A great deal" at bounding box center [287, 132] width 36 height 36
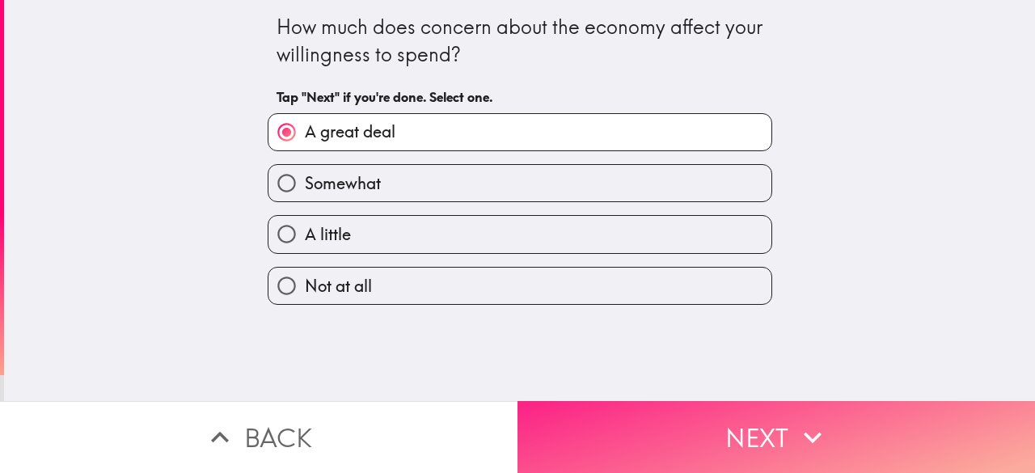
click at [681, 401] on button "Next" at bounding box center [777, 437] width 518 height 72
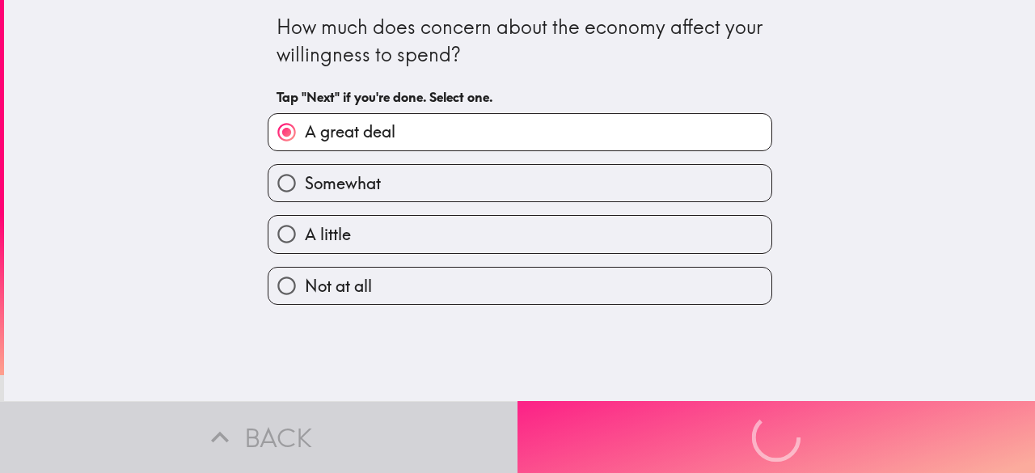
click at [681, 401] on div "Back Next" at bounding box center [517, 437] width 1035 height 72
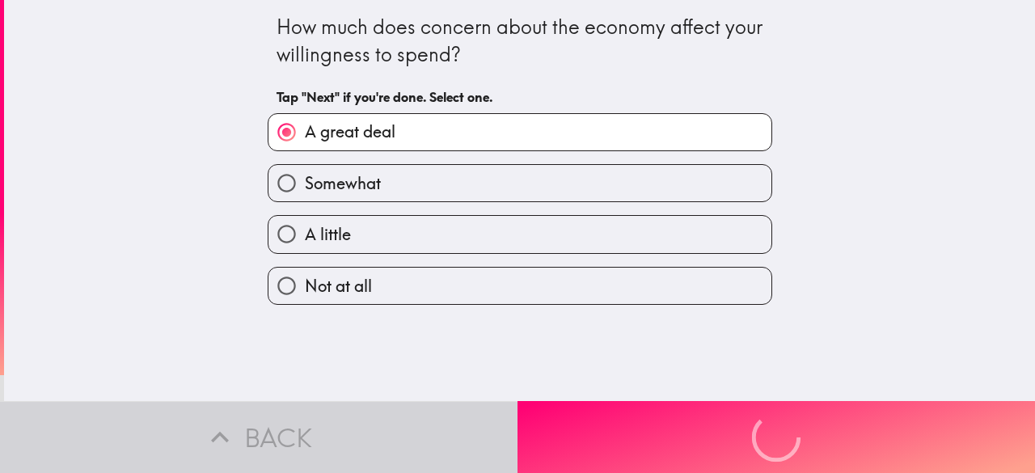
click at [681, 401] on div "Back Next" at bounding box center [517, 437] width 1035 height 72
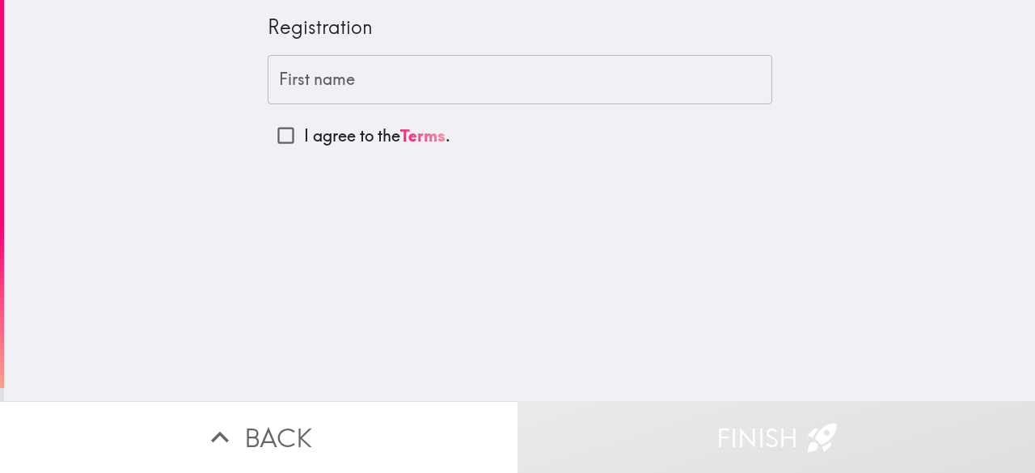
click at [555, 76] on input "First name" at bounding box center [520, 80] width 505 height 50
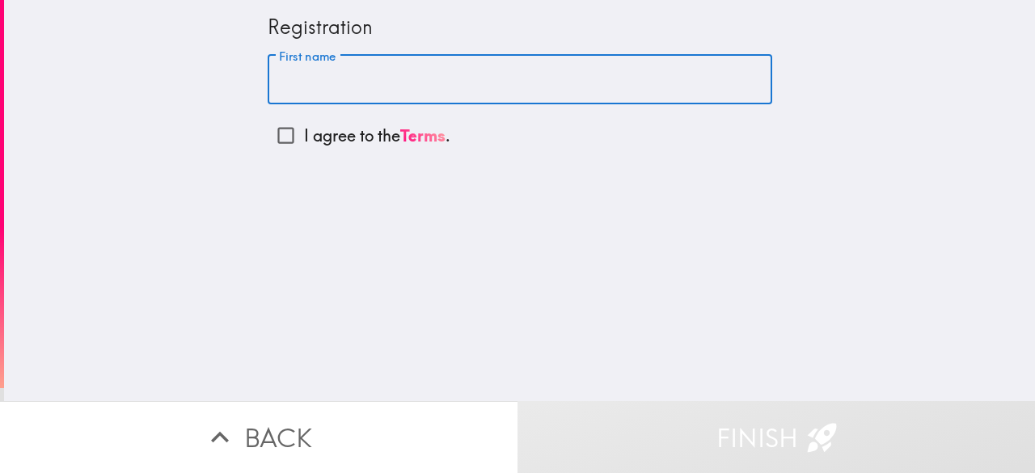
click at [269, 137] on input "I agree to the Terms ." at bounding box center [286, 135] width 36 height 36
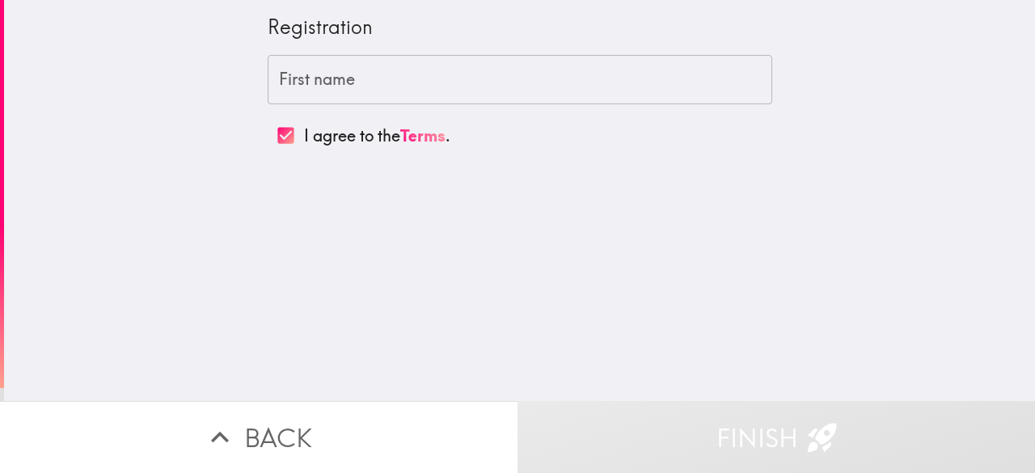
click at [269, 137] on input "I agree to the Terms ." at bounding box center [286, 135] width 36 height 36
click at [279, 133] on input "I agree to the Terms ." at bounding box center [286, 135] width 36 height 36
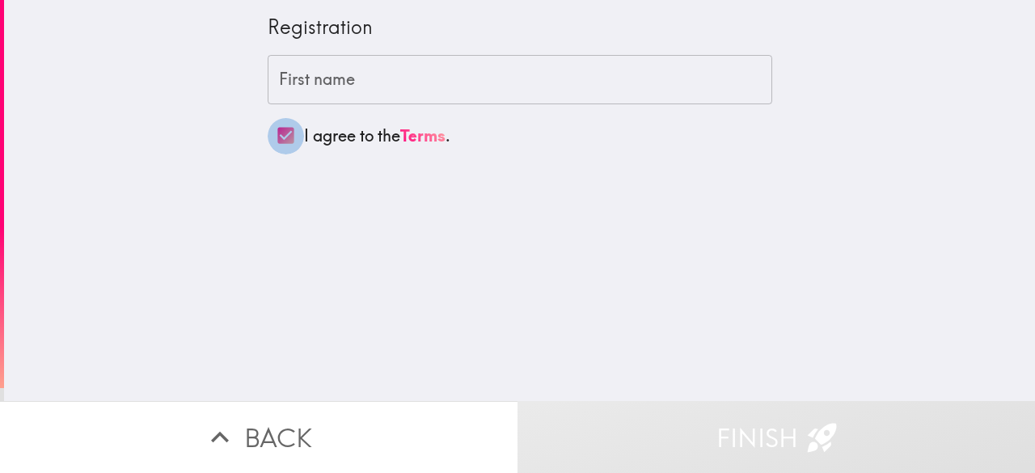
click at [279, 133] on input "I agree to the Terms ." at bounding box center [286, 135] width 36 height 36
click at [277, 138] on input "I agree to the Terms ." at bounding box center [286, 135] width 36 height 36
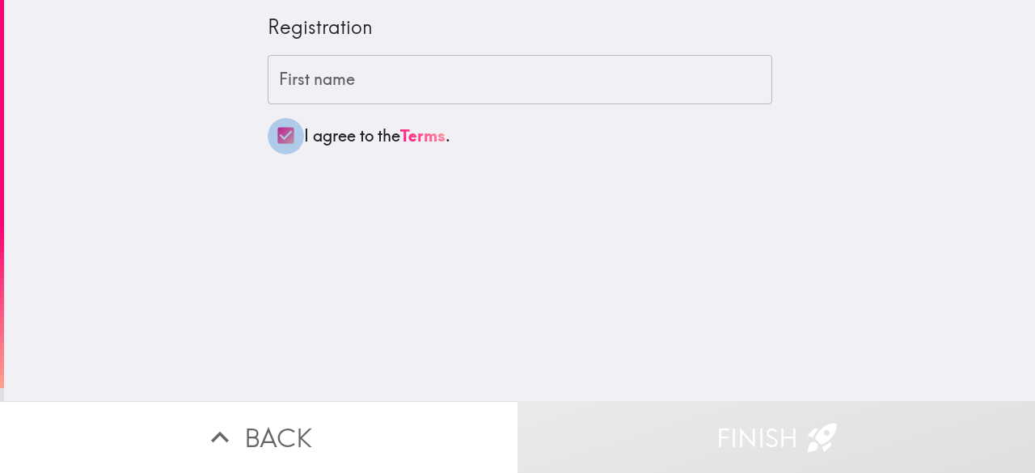
checkbox input "true"
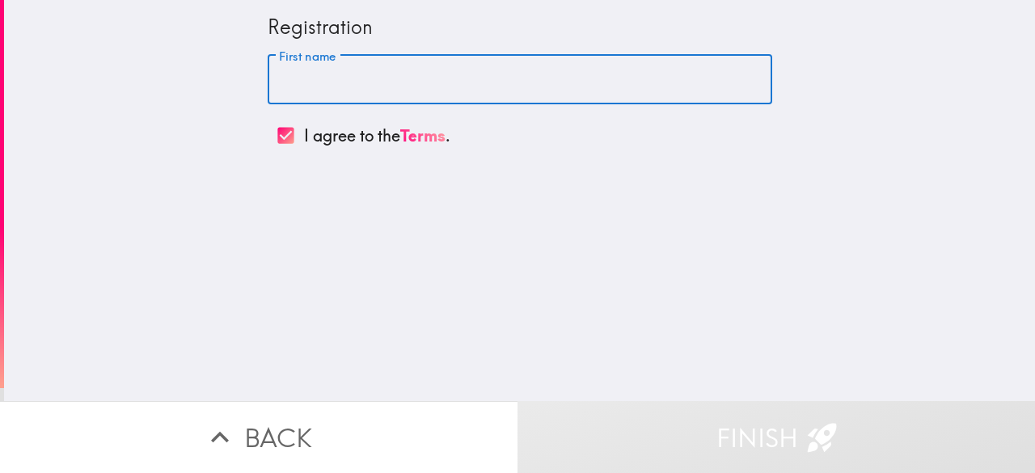
click at [420, 88] on input "First name" at bounding box center [520, 80] width 505 height 50
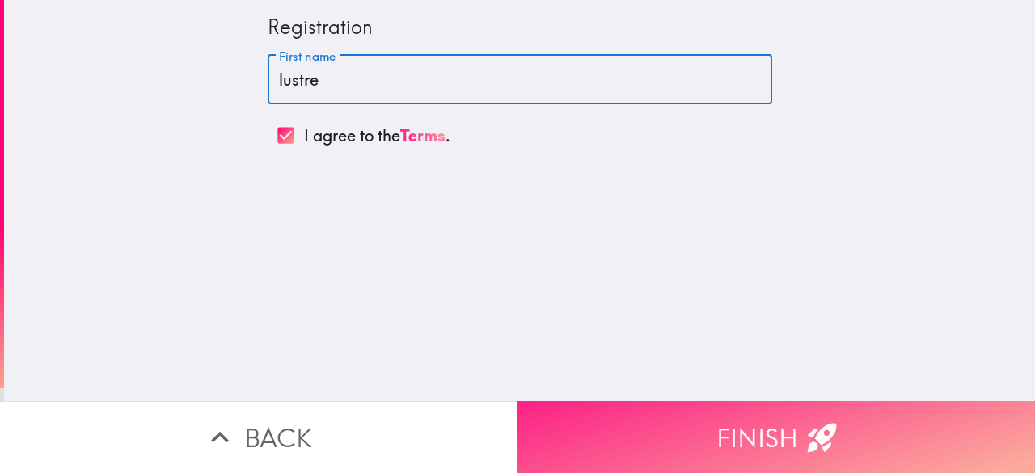
type input "lustre"
click at [721, 423] on button "Finish" at bounding box center [777, 437] width 518 height 72
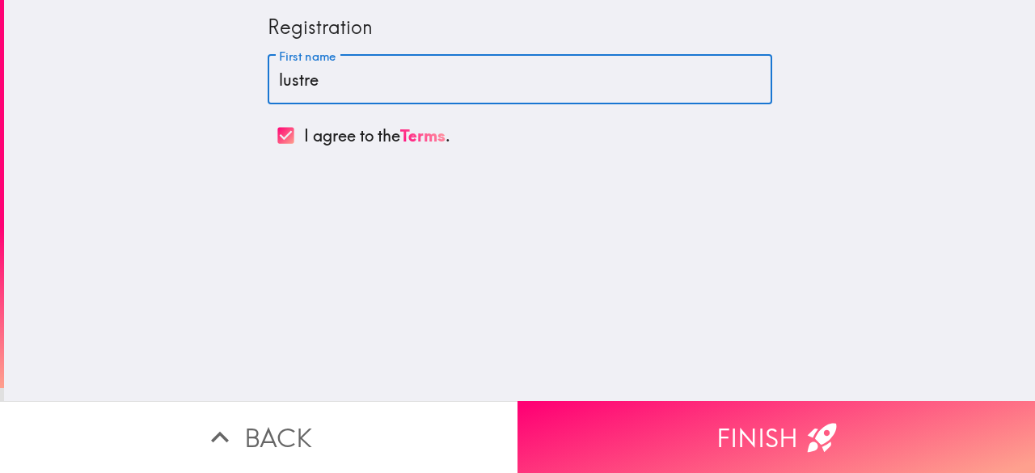
click at [721, 423] on main "Registration First name lustre First name I agree to the Terms . Back Finish" at bounding box center [517, 236] width 1035 height 473
